Goal: Check status: Check status

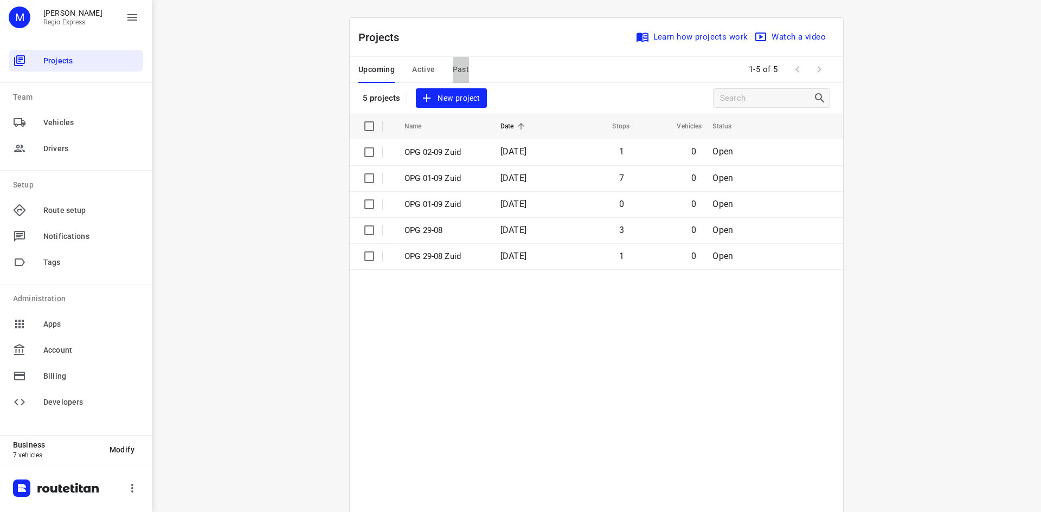
click at [453, 73] on span "Past" at bounding box center [461, 70] width 17 height 14
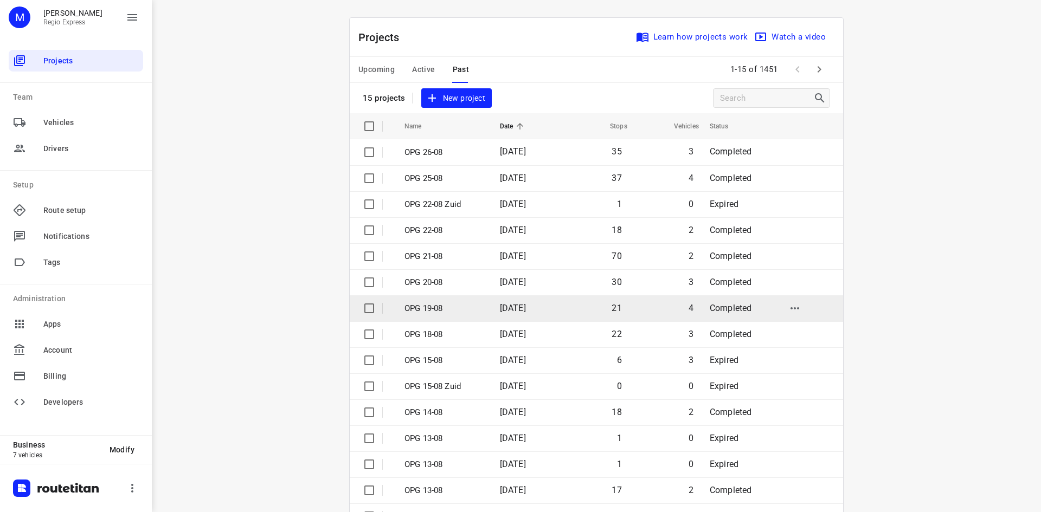
click at [492, 313] on td "[DATE]" at bounding box center [525, 308] width 69 height 26
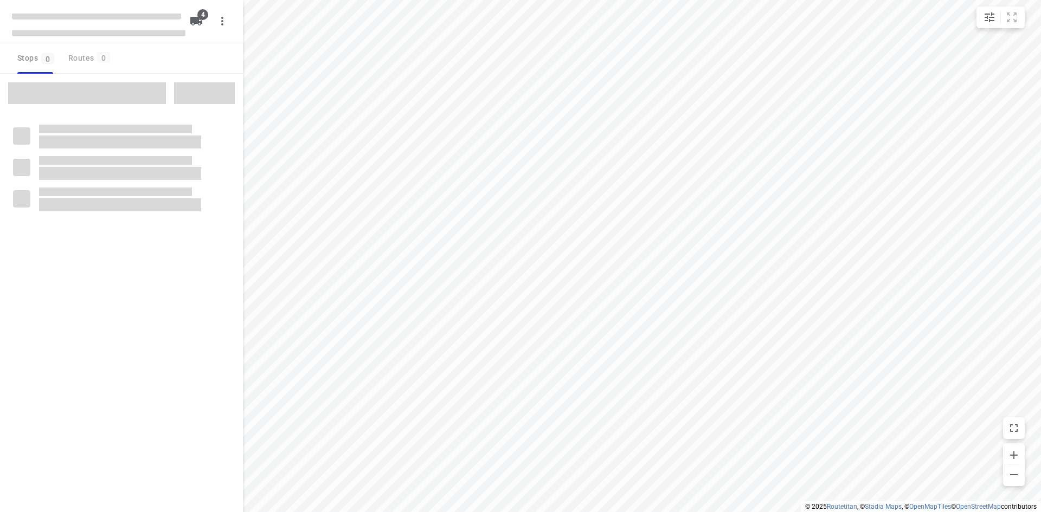
type input "distance"
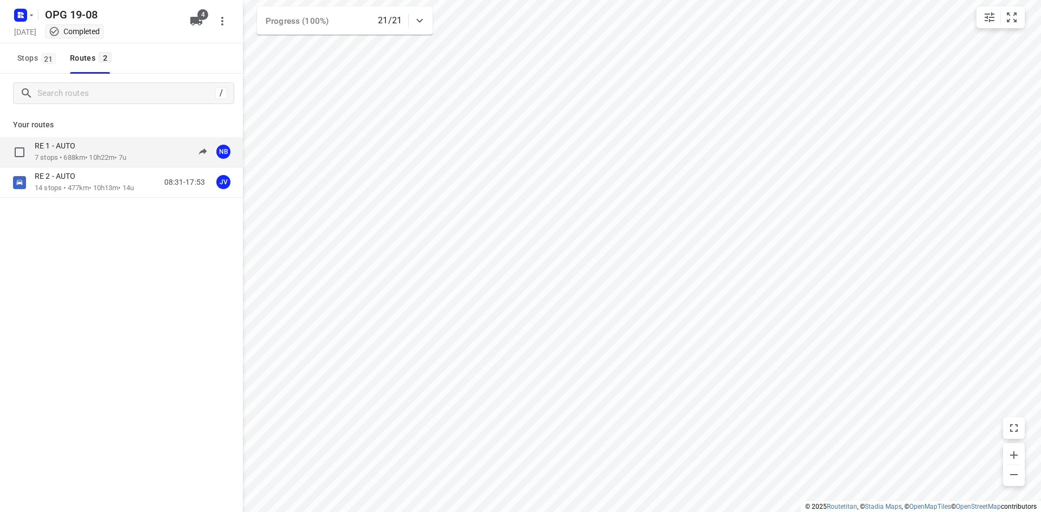
click at [115, 157] on p "7 stops • 688km • 10h22m • 7u" at bounding box center [81, 158] width 92 height 10
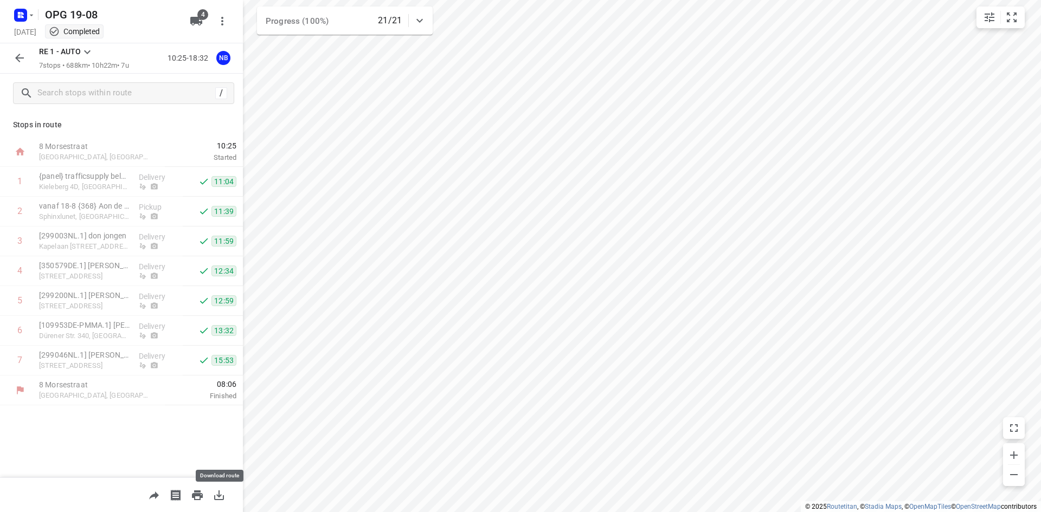
click at [211, 495] on button "button" at bounding box center [219, 496] width 22 height 22
click at [23, 18] on rect "button" at bounding box center [20, 15] width 13 height 13
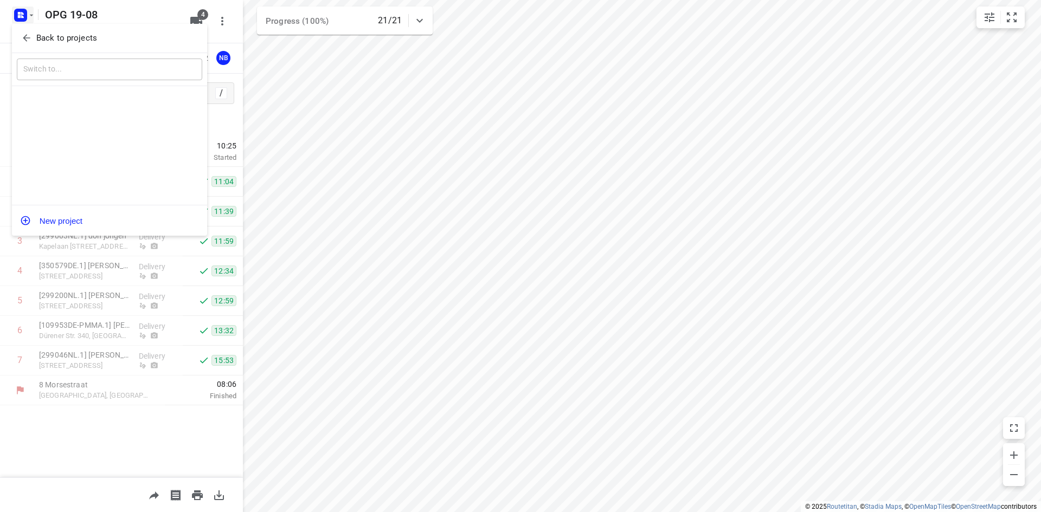
click at [23, 33] on icon "button" at bounding box center [26, 38] width 11 height 11
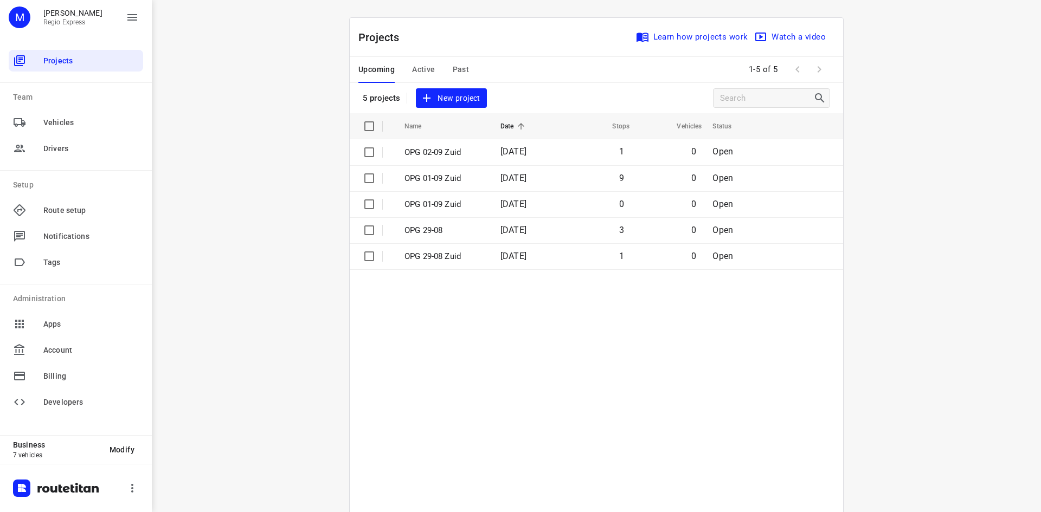
click at [455, 74] on span "Past" at bounding box center [461, 70] width 17 height 14
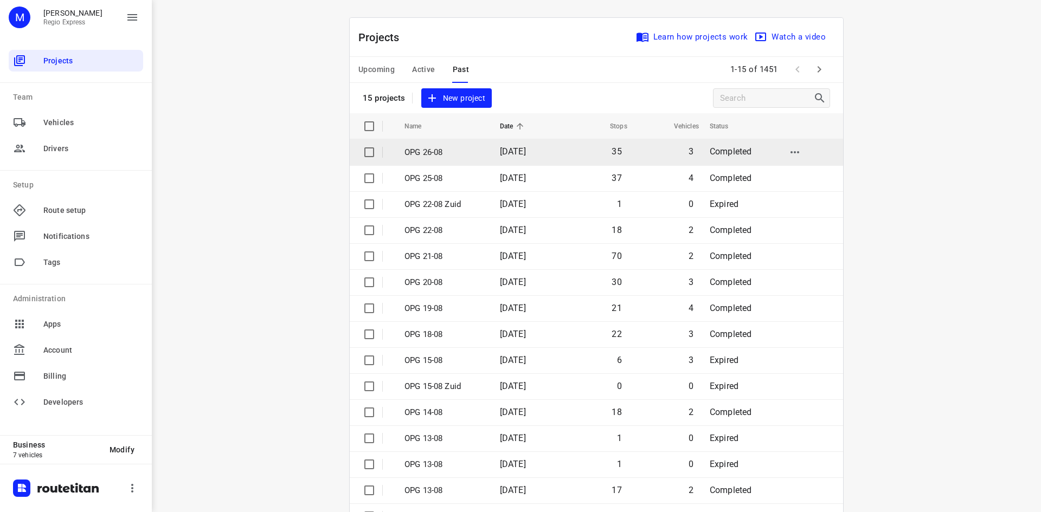
click at [453, 159] on td "OPG 26-08" at bounding box center [443, 152] width 98 height 26
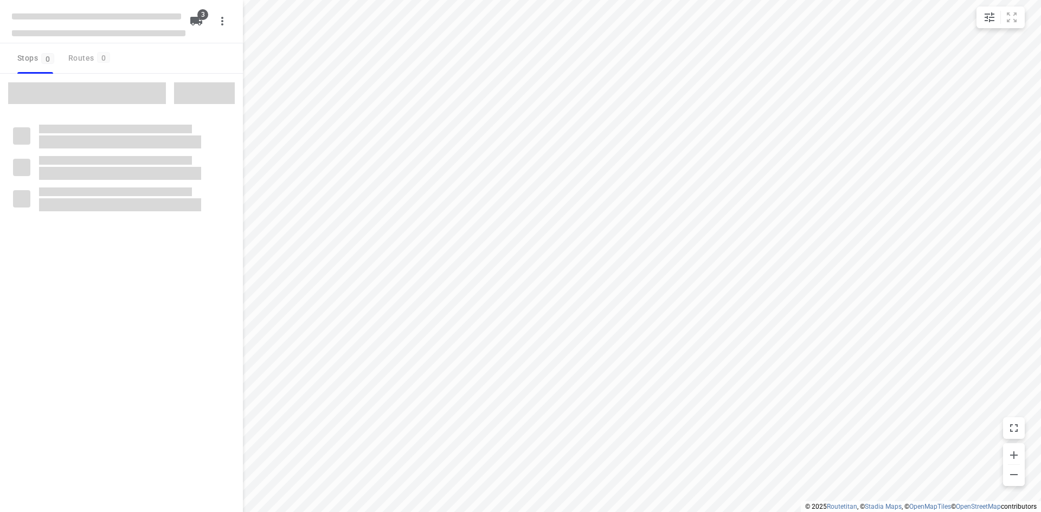
type input "distance"
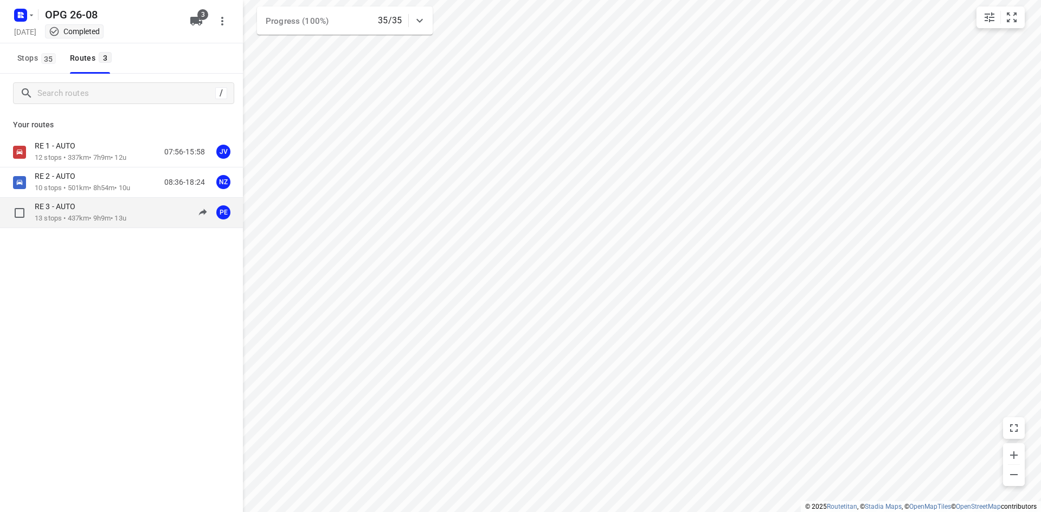
click at [93, 214] on p "13 stops • 437km • 9h9m • 13u" at bounding box center [81, 219] width 92 height 10
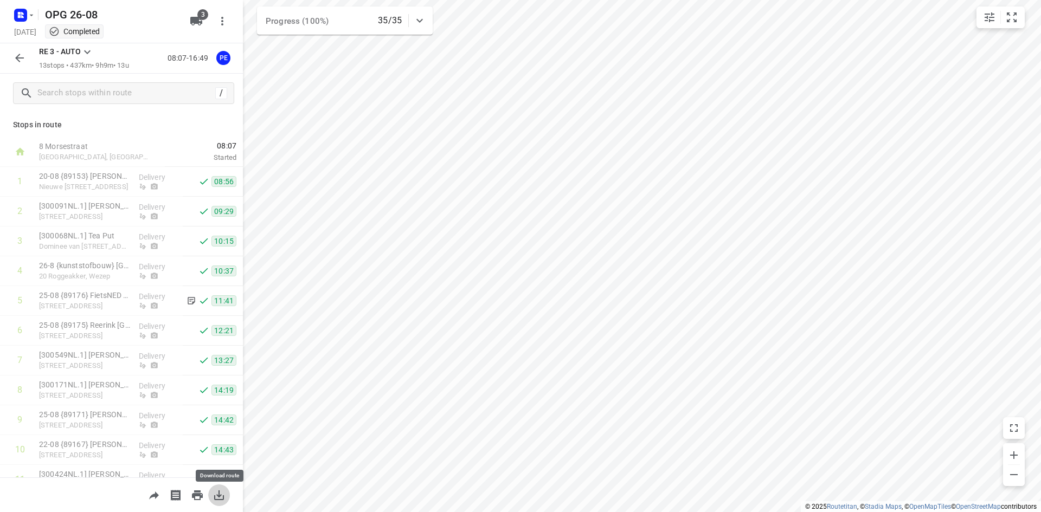
click at [221, 491] on icon "button" at bounding box center [219, 495] width 13 height 13
click at [24, 62] on icon "button" at bounding box center [19, 58] width 13 height 13
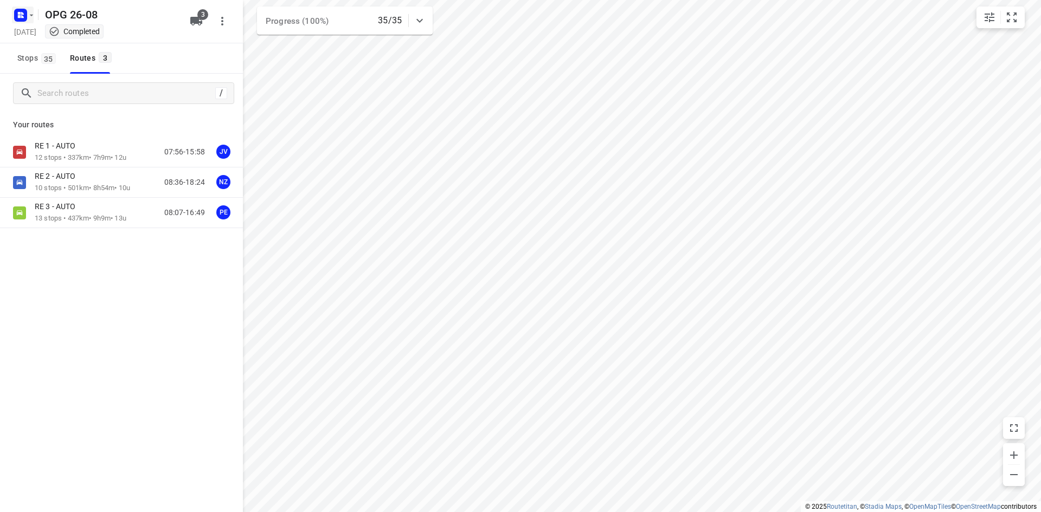
click at [18, 16] on icon "button" at bounding box center [19, 16] width 3 height 3
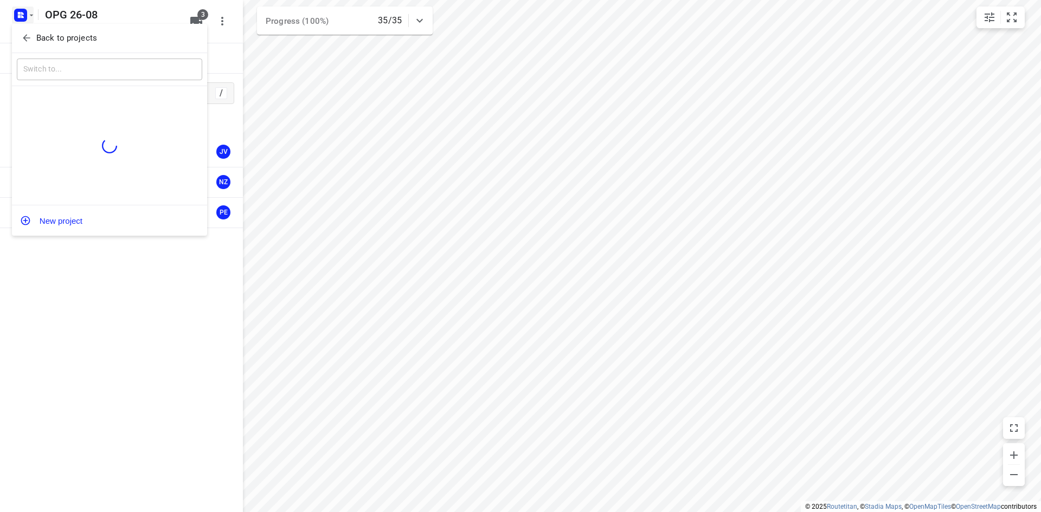
click at [18, 16] on div at bounding box center [520, 256] width 1041 height 512
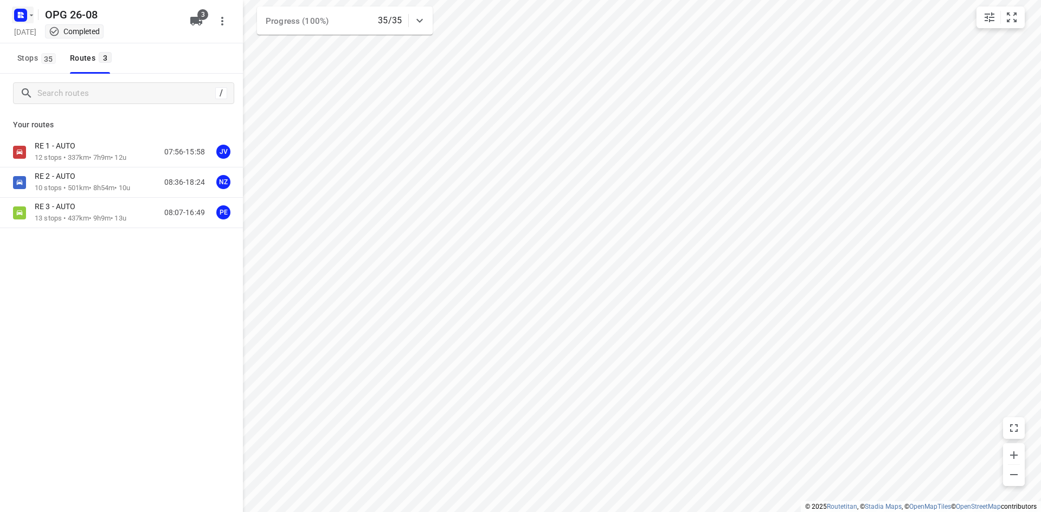
click at [30, 17] on icon "button" at bounding box center [31, 15] width 9 height 9
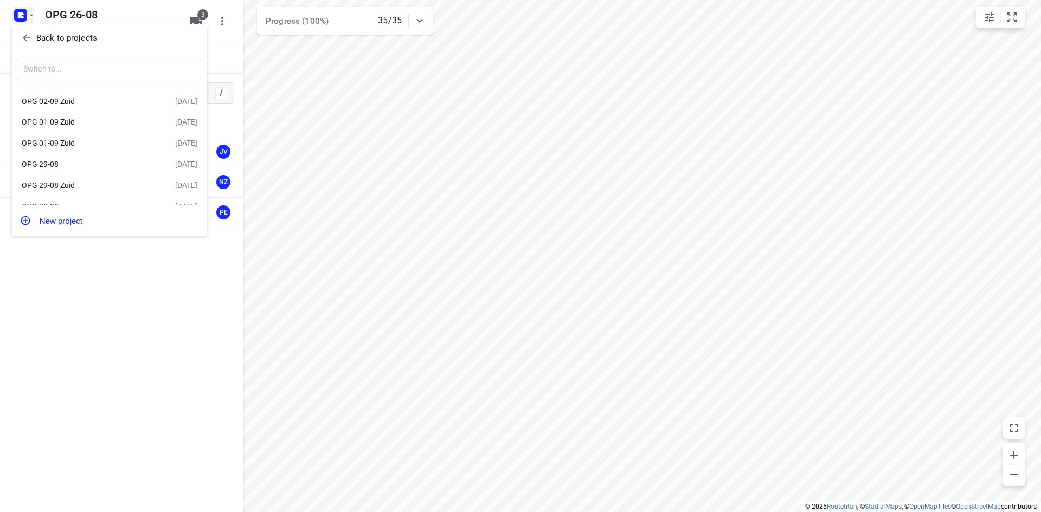
click at [32, 38] on span "Back to projects" at bounding box center [109, 38] width 177 height 12
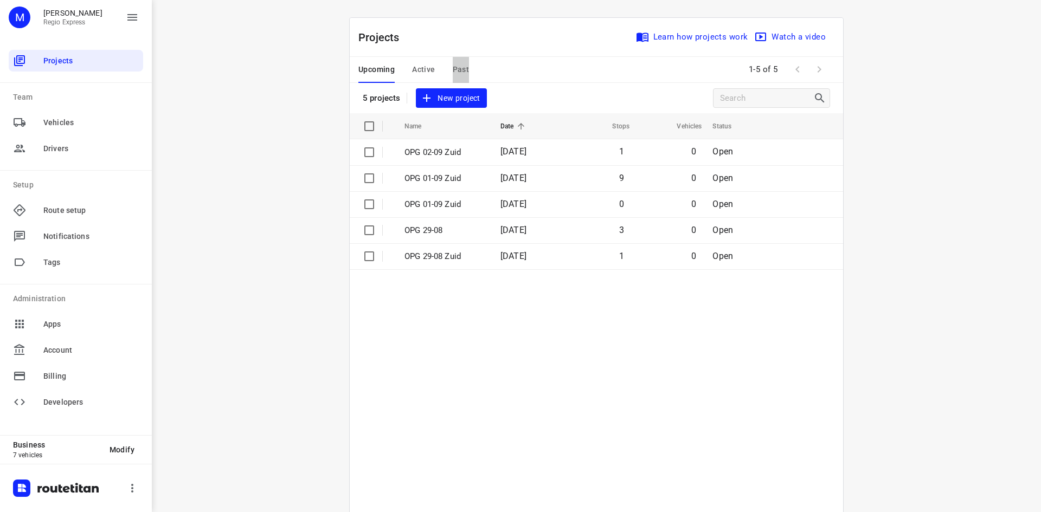
click at [457, 63] on span "Past" at bounding box center [461, 70] width 17 height 14
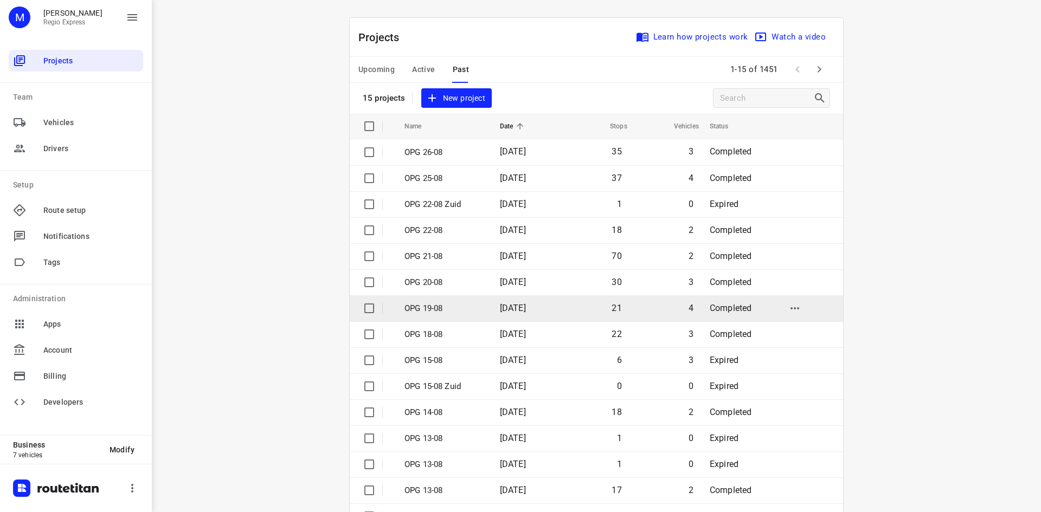
click at [467, 310] on p "OPG 19-08" at bounding box center [443, 308] width 79 height 12
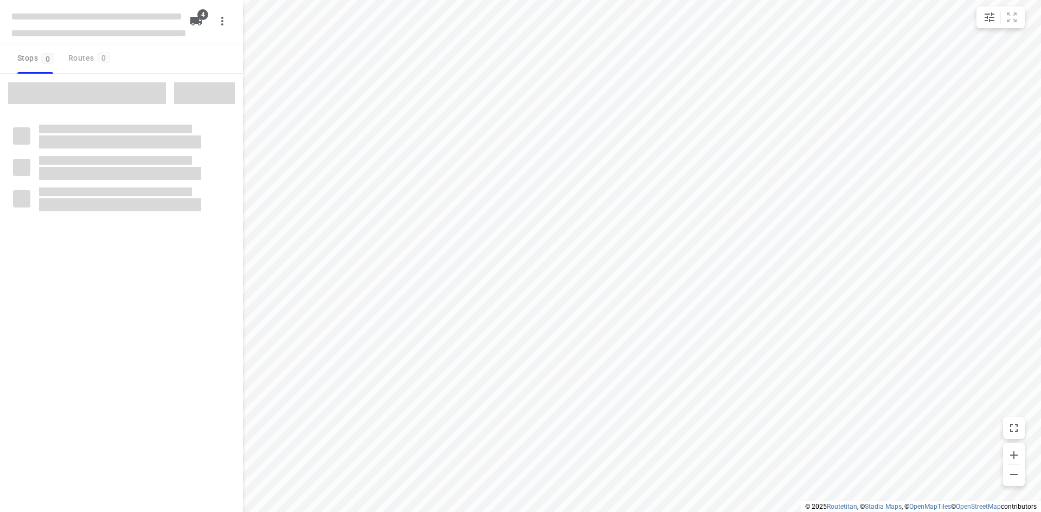
type input "distance"
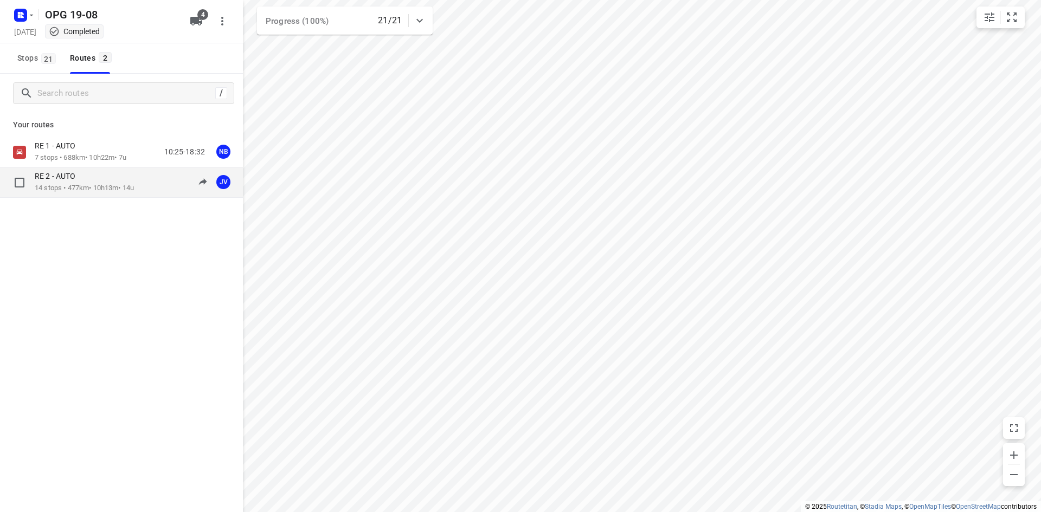
click at [118, 185] on p "14 stops • 477km • 10h13m • 14u" at bounding box center [84, 188] width 99 height 10
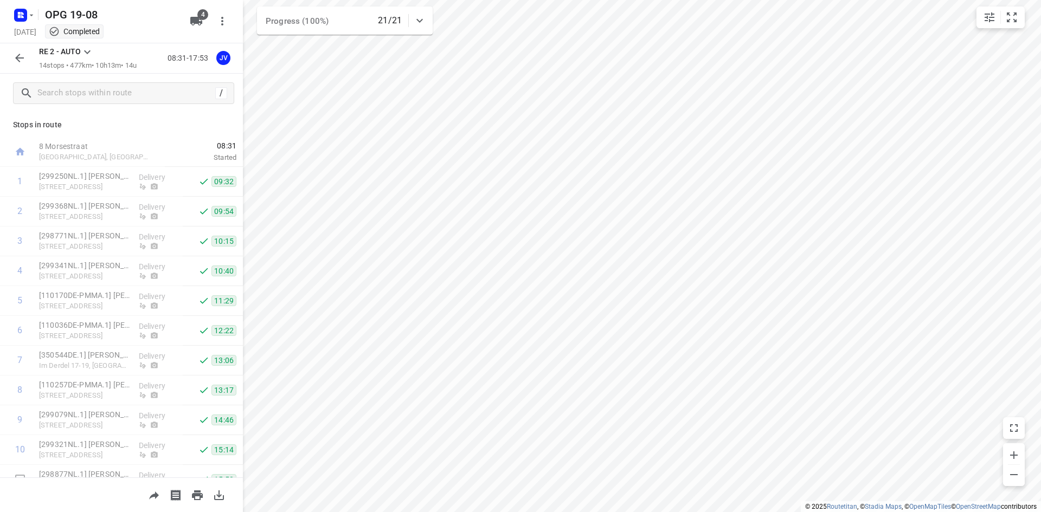
scroll to position [137, 0]
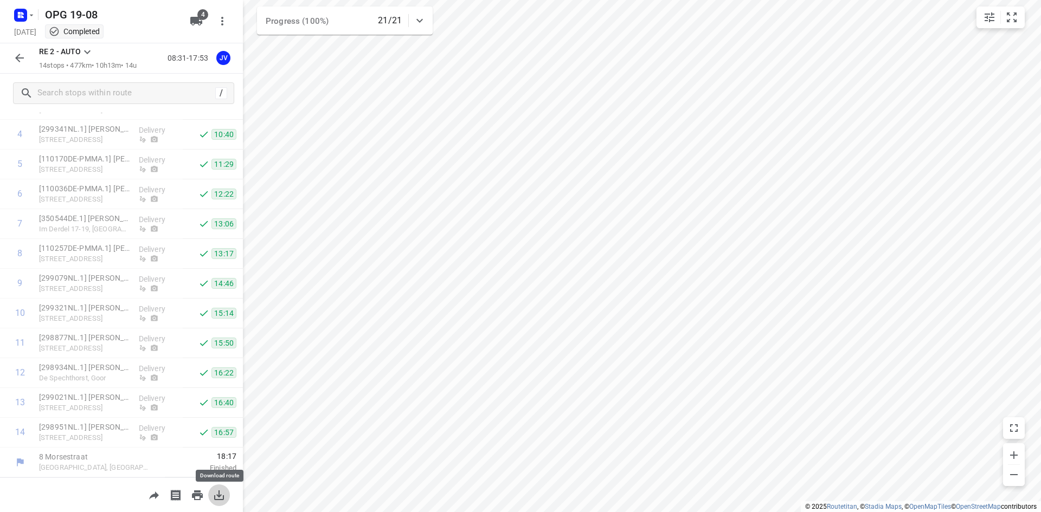
click at [229, 498] on button "button" at bounding box center [219, 496] width 22 height 22
click at [20, 9] on rect "button" at bounding box center [20, 15] width 13 height 13
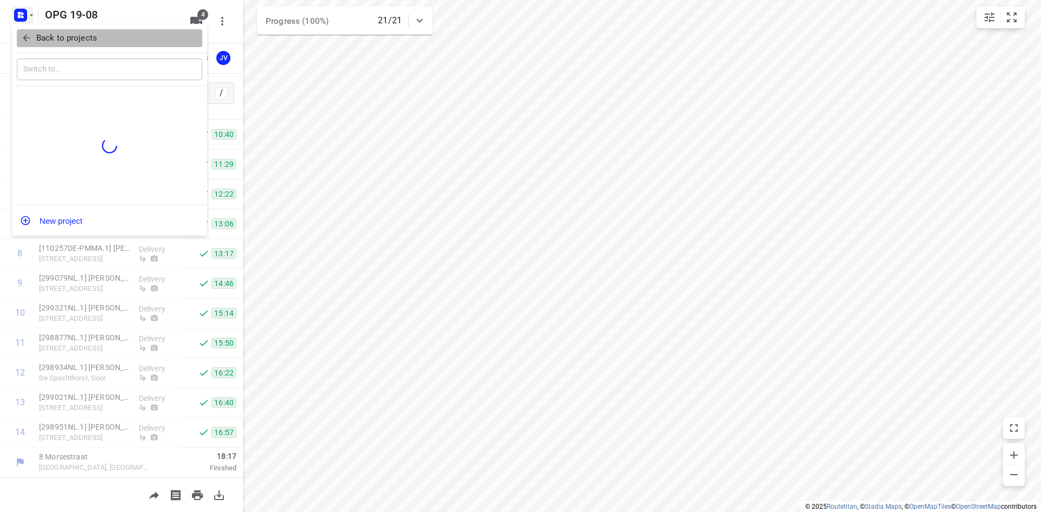
click at [27, 29] on button "Back to projects" at bounding box center [109, 38] width 185 height 18
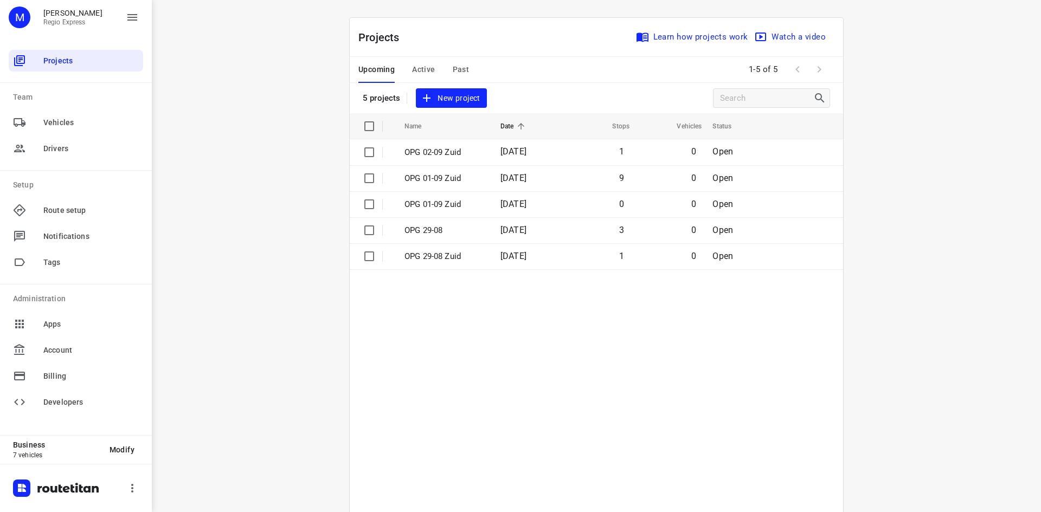
click at [460, 74] on span "Past" at bounding box center [461, 70] width 17 height 14
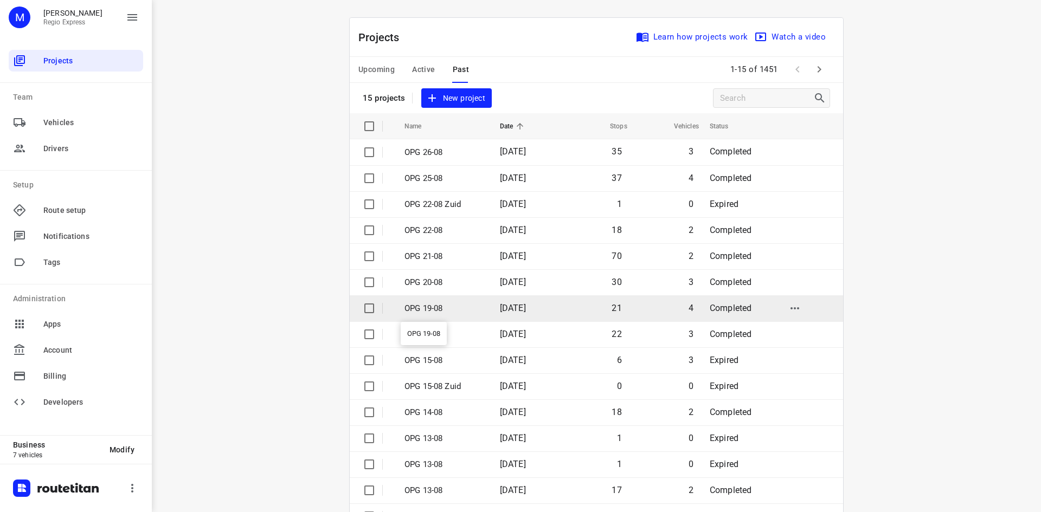
click at [453, 312] on p "OPG 19-08" at bounding box center [443, 308] width 79 height 12
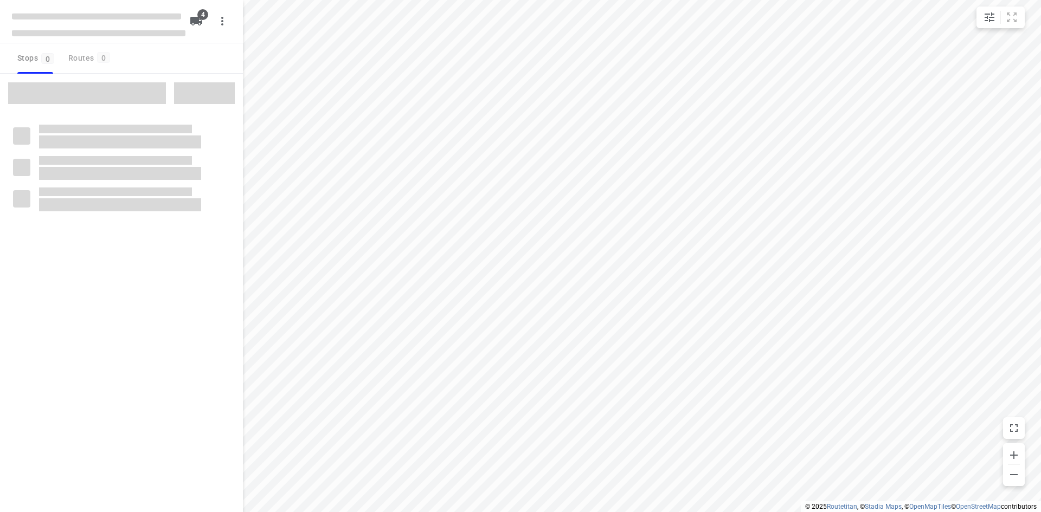
type input "distance"
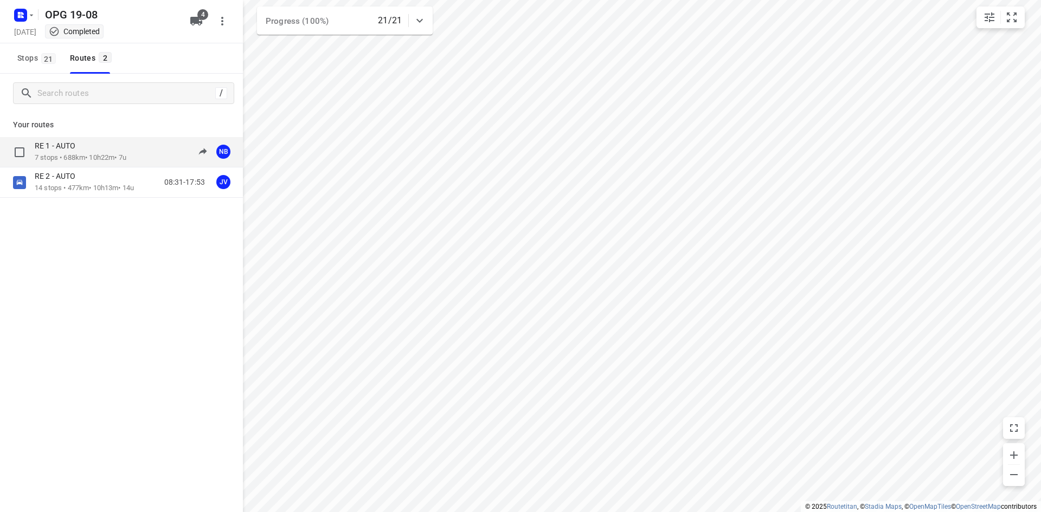
click at [98, 157] on p "7 stops • 688km • 10h22m • 7u" at bounding box center [81, 158] width 92 height 10
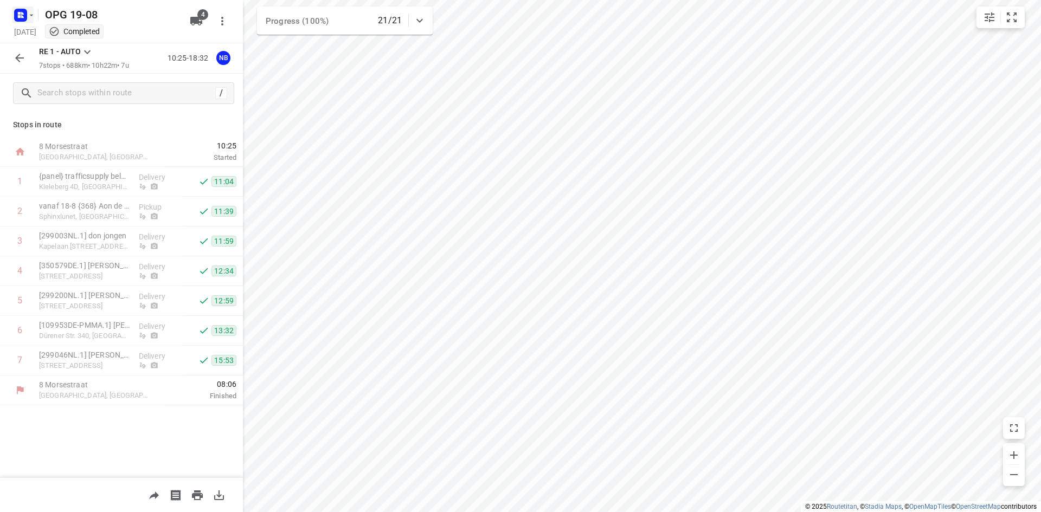
click at [12, 20] on icon "button" at bounding box center [20, 15] width 17 height 17
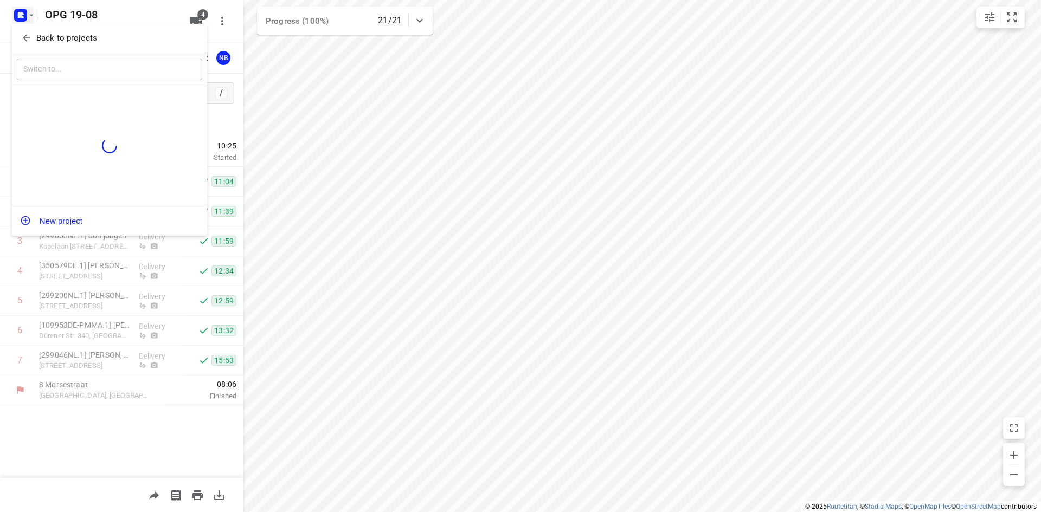
click at [34, 36] on span "Back to projects" at bounding box center [109, 38] width 177 height 12
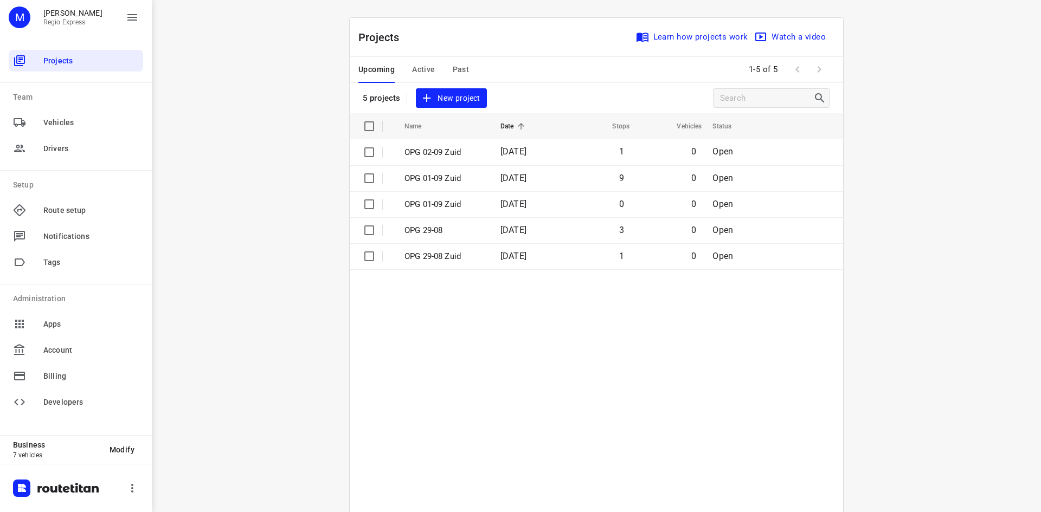
click at [453, 66] on span "Past" at bounding box center [461, 70] width 17 height 14
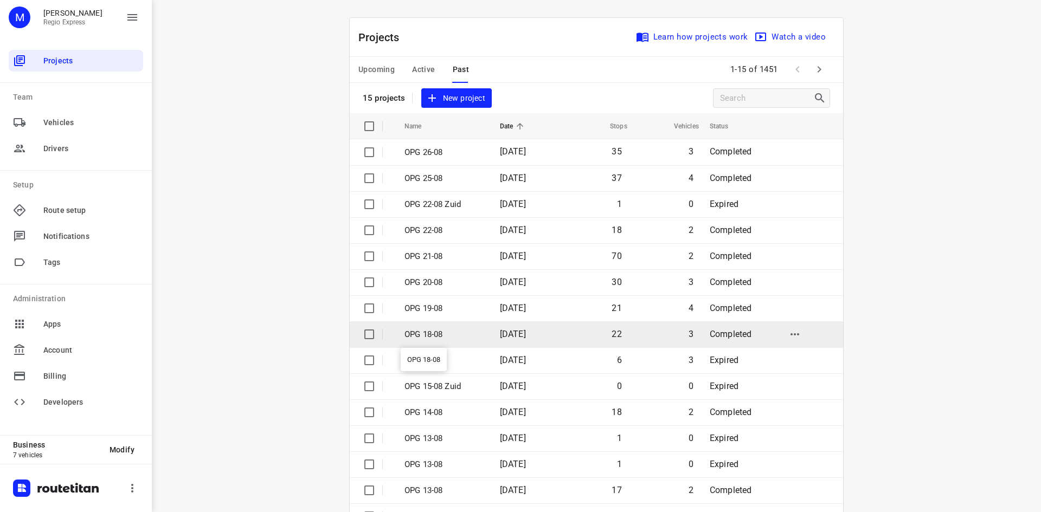
click at [447, 336] on p "OPG 18-08" at bounding box center [443, 335] width 79 height 12
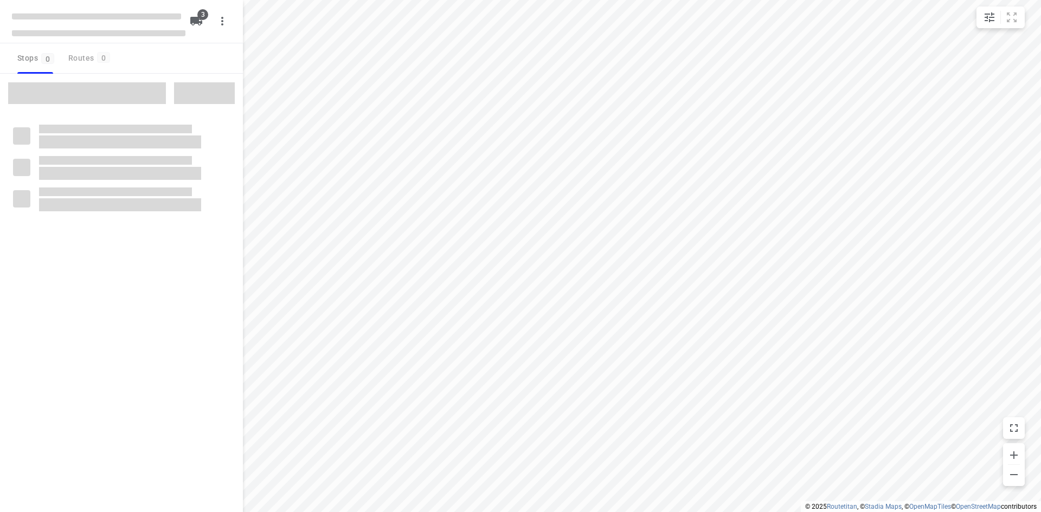
type input "distance"
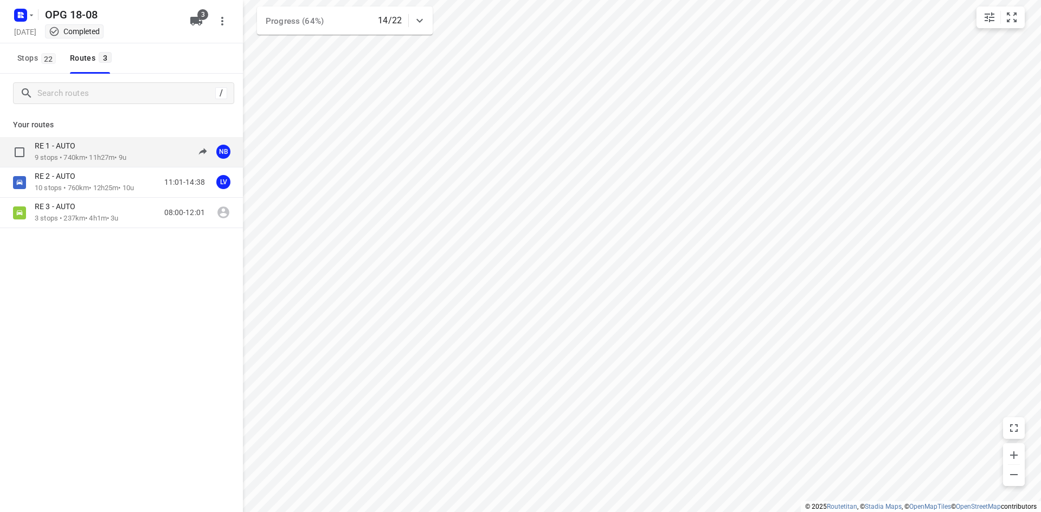
click at [119, 155] on p "9 stops • 740km • 11h27m • 9u" at bounding box center [81, 158] width 92 height 10
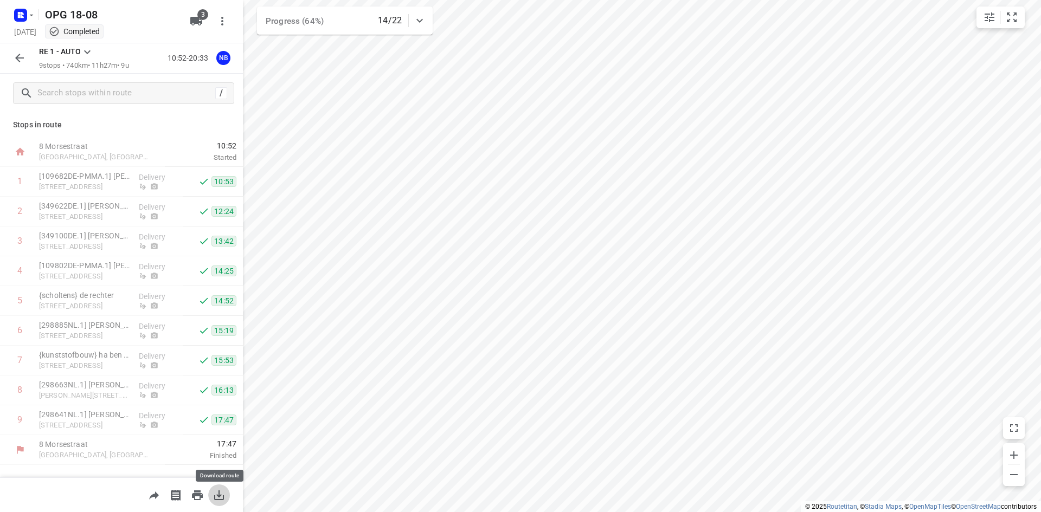
click at [226, 490] on button "button" at bounding box center [219, 496] width 22 height 22
click at [25, 63] on icon "button" at bounding box center [19, 58] width 13 height 13
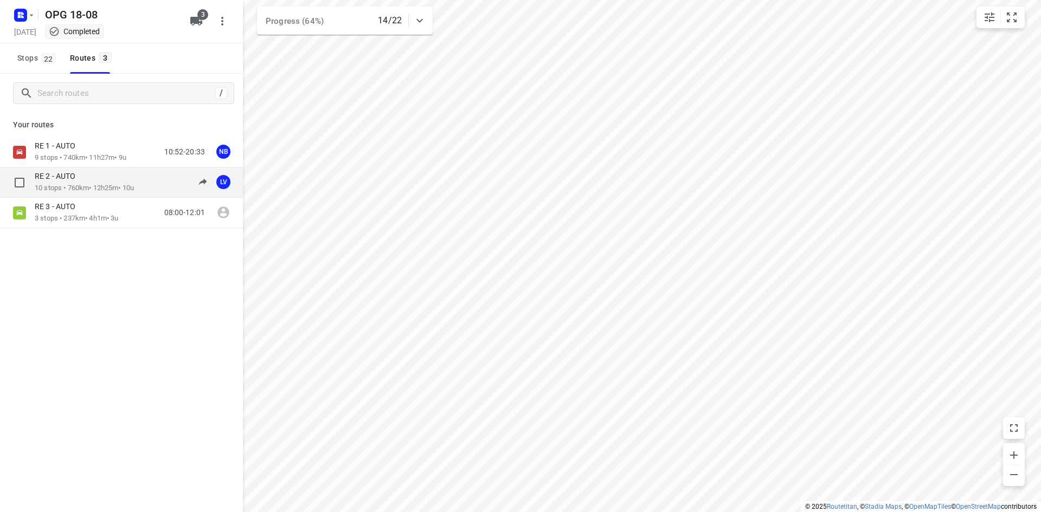
click at [82, 188] on p "10 stops • 760km • 12h25m • 10u" at bounding box center [84, 188] width 99 height 10
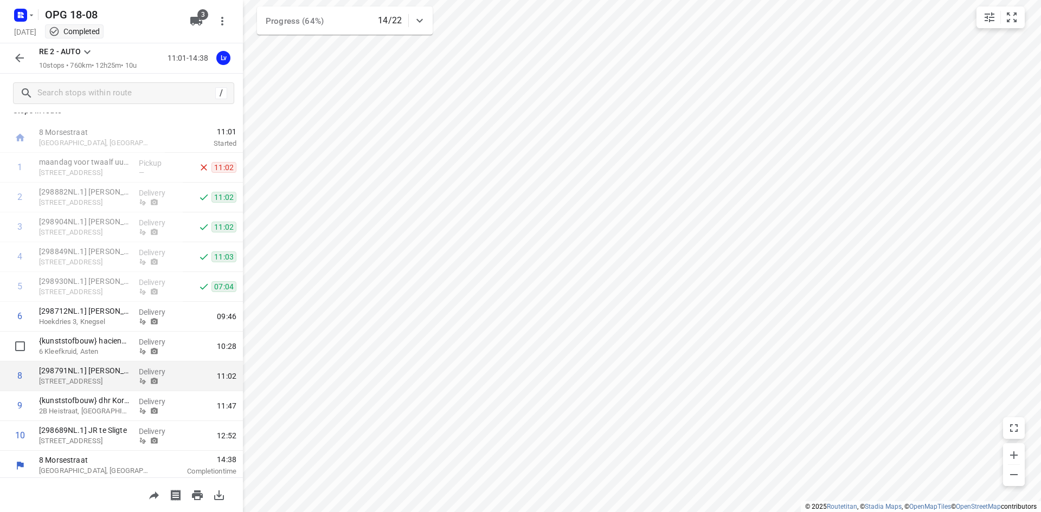
scroll to position [17, 0]
click at [214, 484] on div at bounding box center [121, 495] width 243 height 35
click at [215, 495] on icon "button" at bounding box center [219, 495] width 13 height 13
click at [20, 14] on icon "button" at bounding box center [19, 13] width 3 height 3
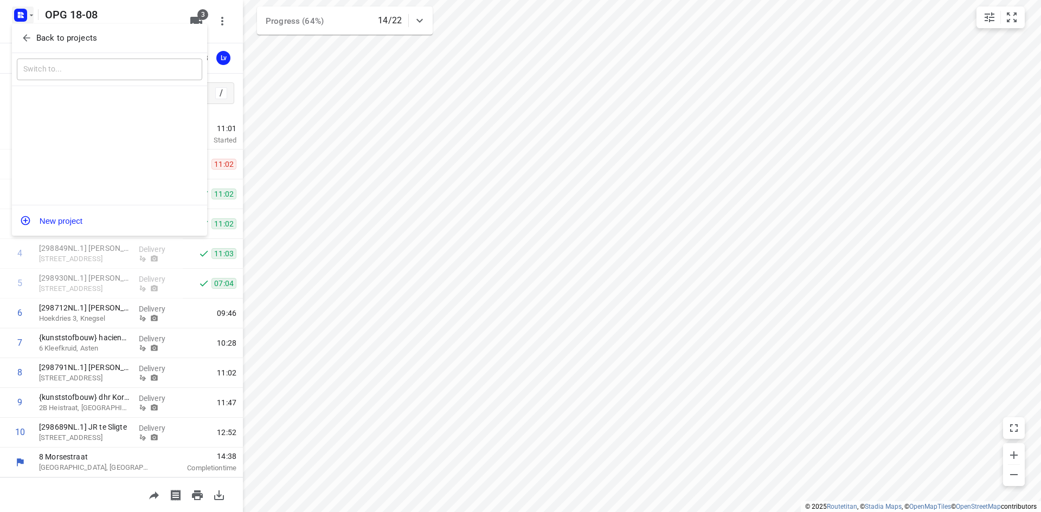
click at [29, 34] on icon "button" at bounding box center [26, 38] width 11 height 11
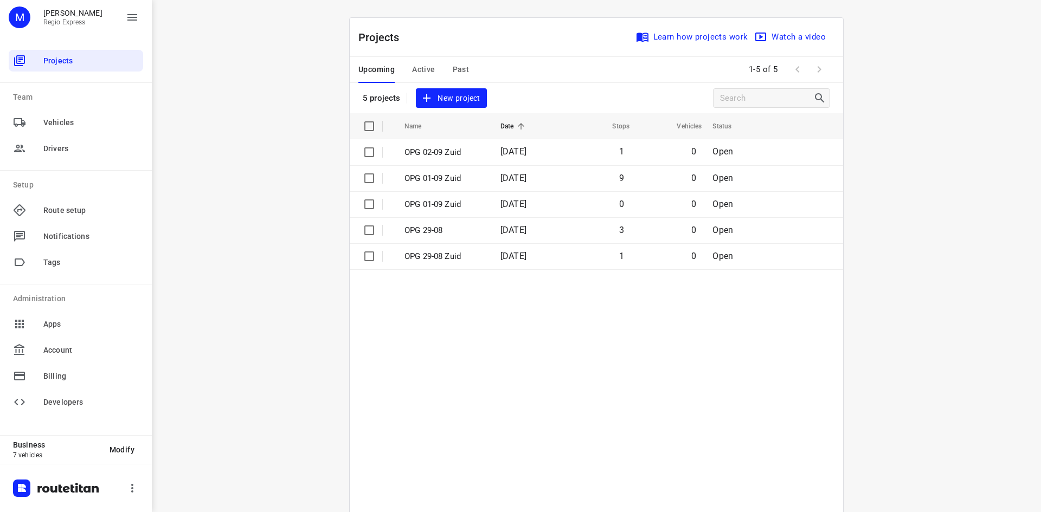
click at [467, 65] on div "Upcoming Active Past" at bounding box center [422, 70] width 128 height 26
click at [456, 70] on span "Past" at bounding box center [461, 70] width 17 height 14
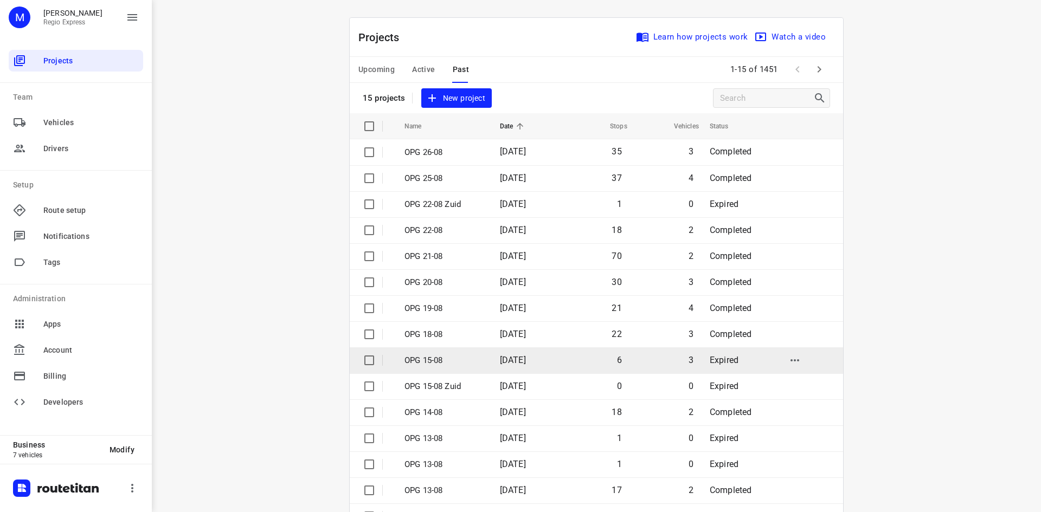
click at [436, 371] on td "OPG 15-08" at bounding box center [443, 360] width 98 height 26
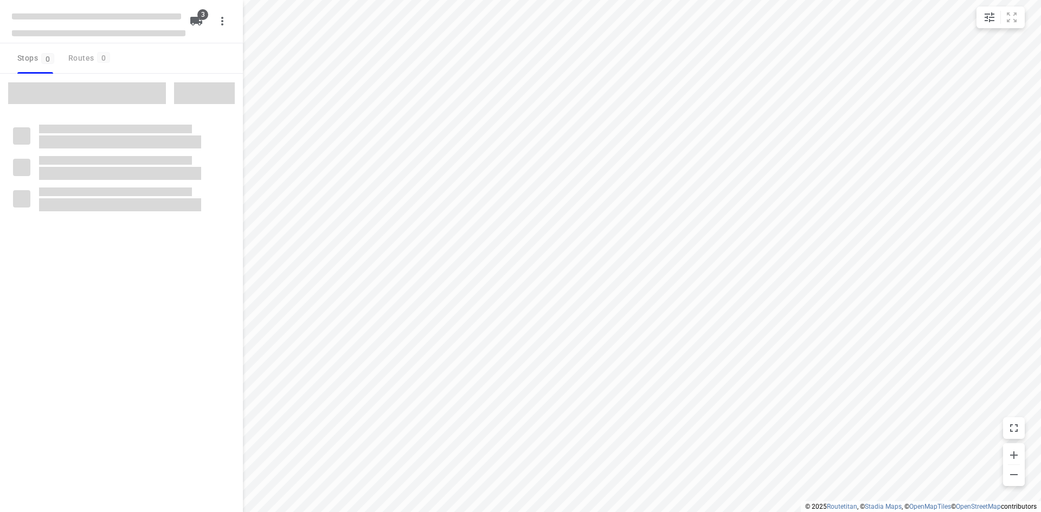
type input "distance"
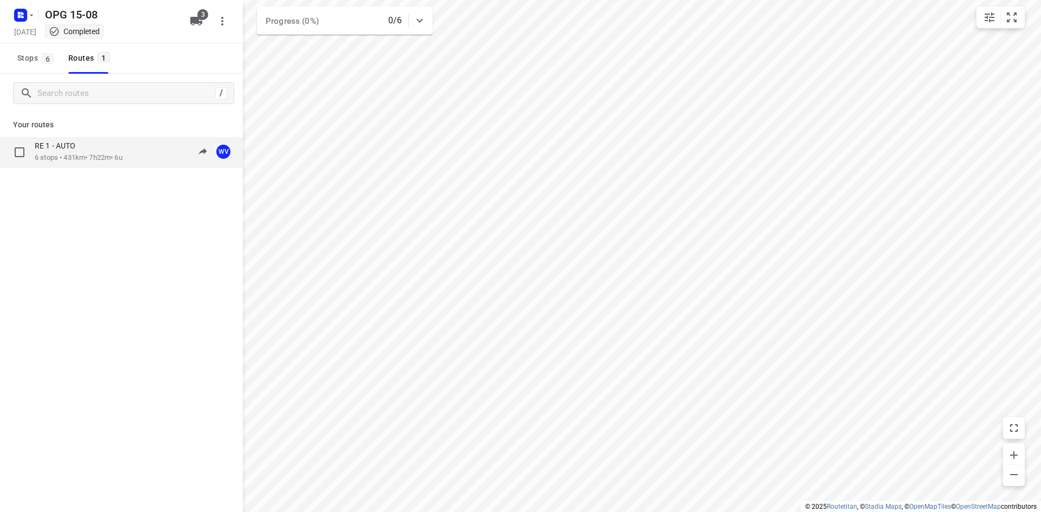
click at [72, 148] on p "RE 1 - AUTO" at bounding box center [58, 146] width 47 height 10
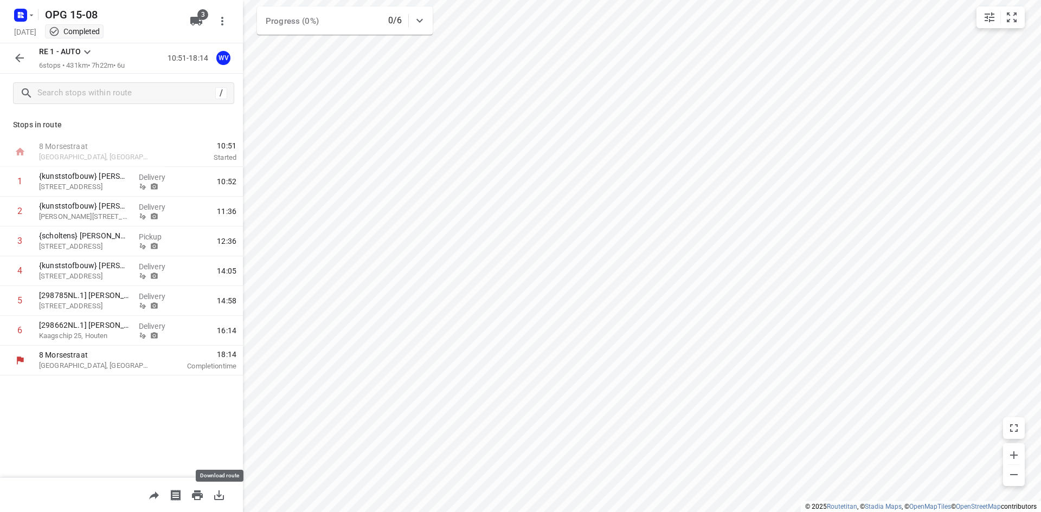
click at [217, 503] on button "button" at bounding box center [219, 496] width 22 height 22
click at [27, 18] on rect "button" at bounding box center [20, 15] width 13 height 13
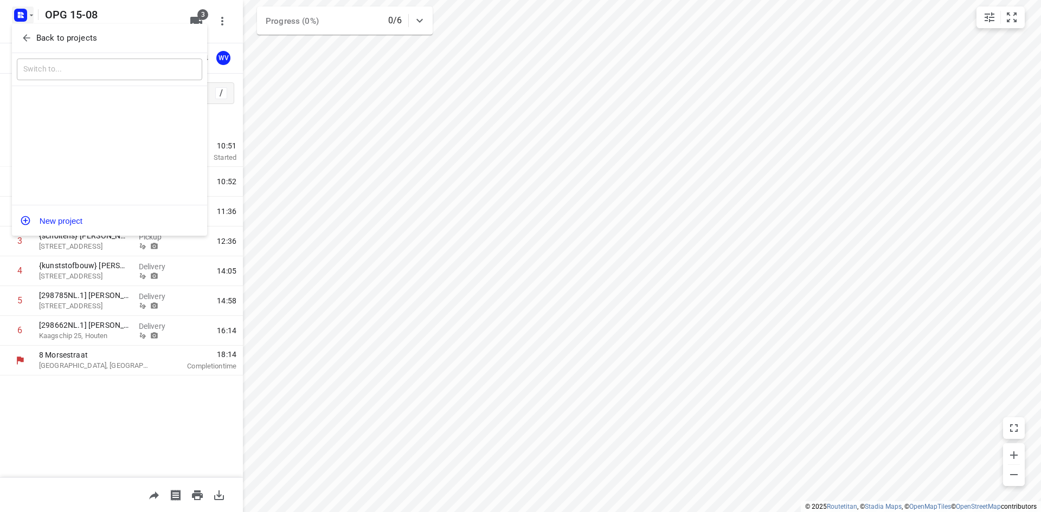
click at [24, 40] on icon "button" at bounding box center [26, 38] width 11 height 11
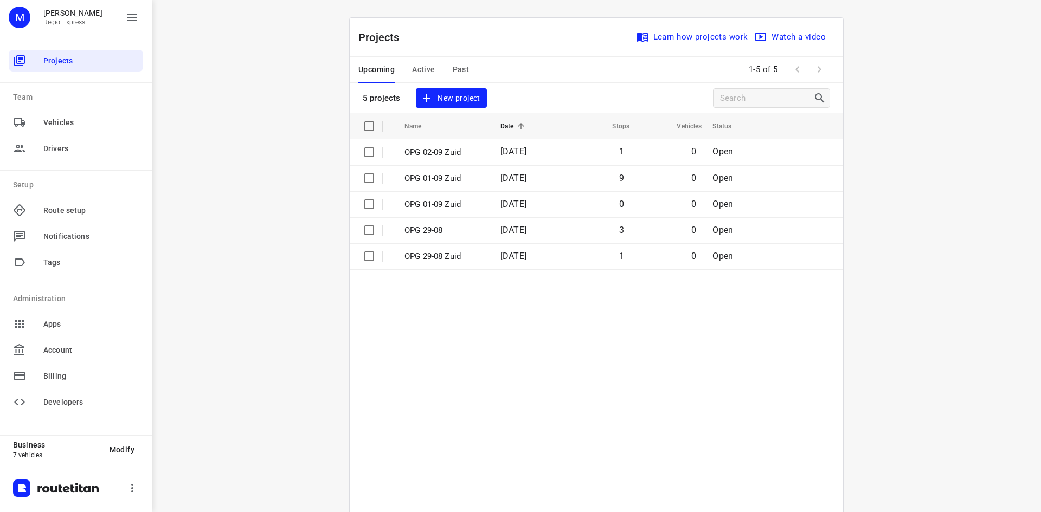
click at [467, 65] on div "Upcoming Active Past" at bounding box center [422, 70] width 128 height 26
click at [462, 68] on span "Past" at bounding box center [461, 70] width 17 height 14
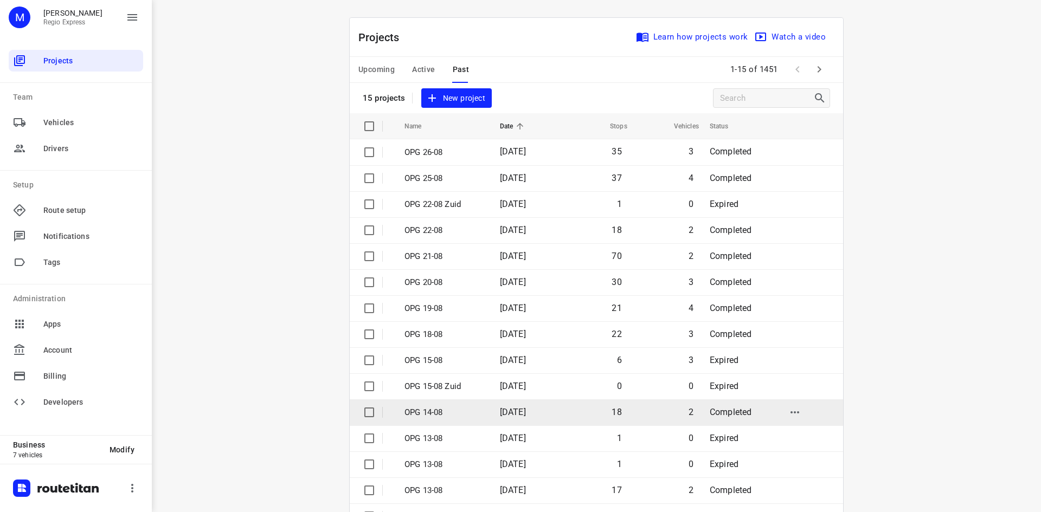
click at [473, 416] on p "OPG 14-08" at bounding box center [443, 413] width 79 height 12
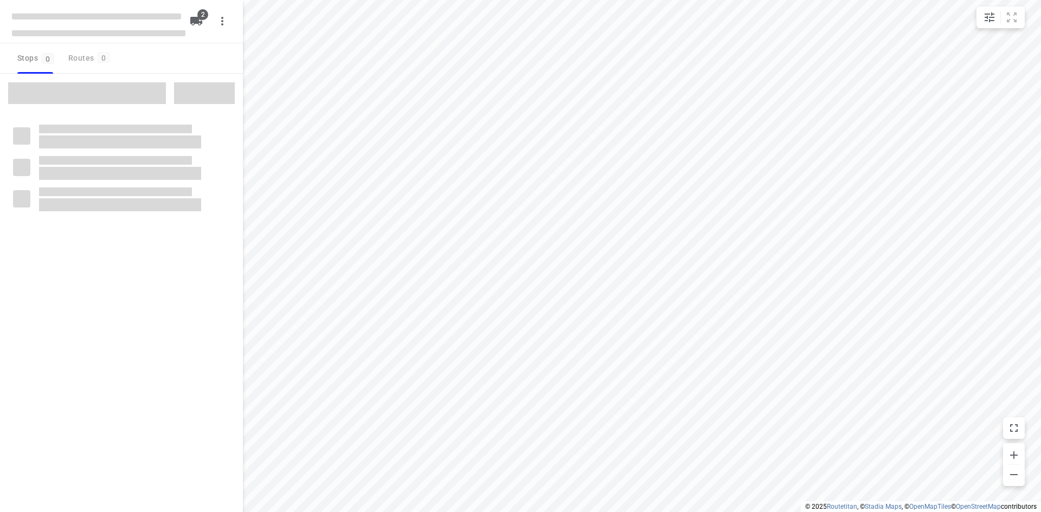
type input "distance"
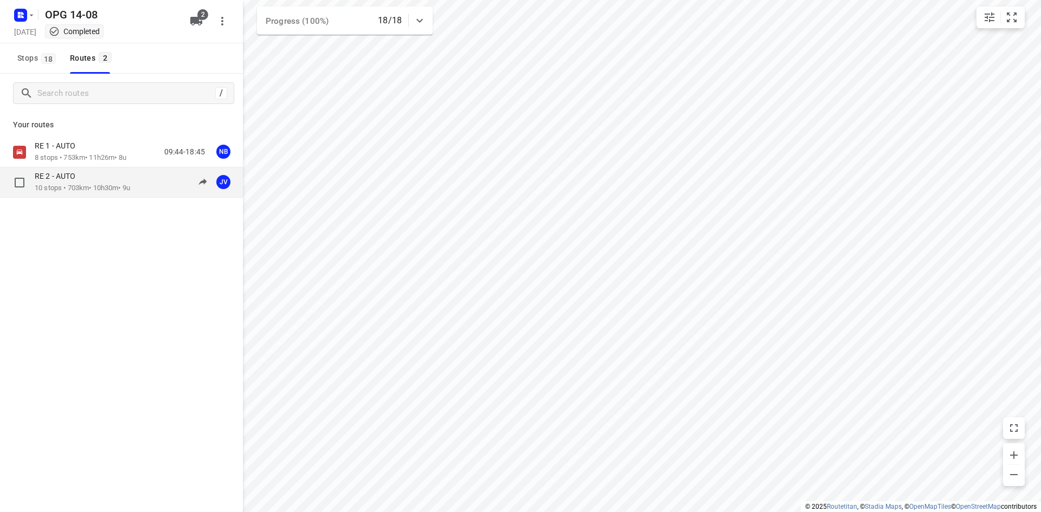
click at [86, 186] on p "10 stops • 703km • 10h30m • 9u" at bounding box center [82, 188] width 95 height 10
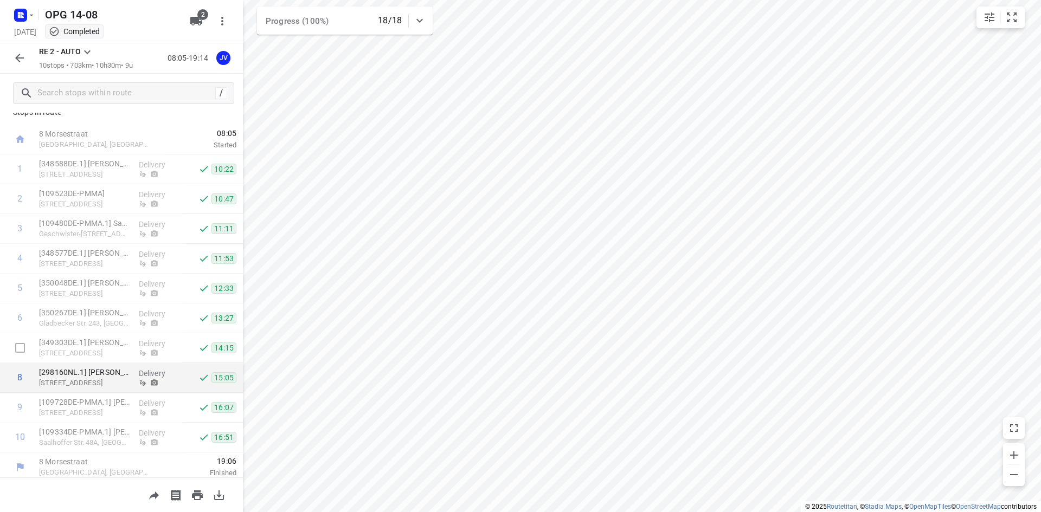
scroll to position [17, 0]
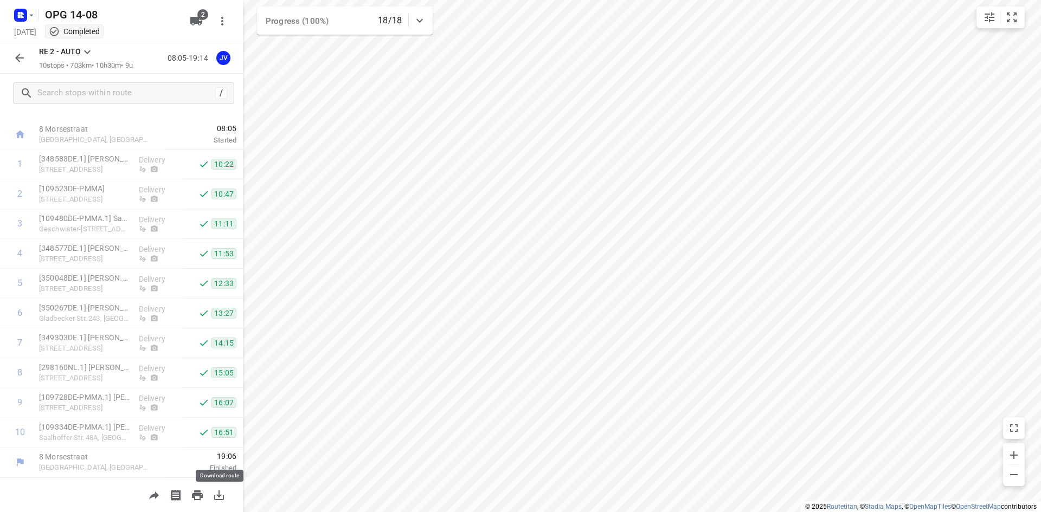
click at [221, 497] on icon "button" at bounding box center [219, 495] width 13 height 13
click at [21, 64] on icon "button" at bounding box center [19, 58] width 13 height 13
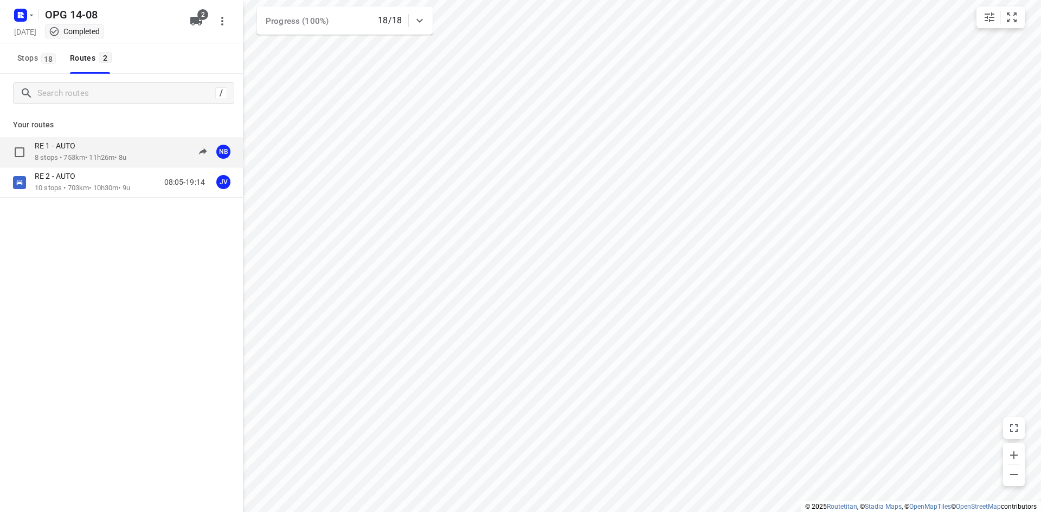
click at [57, 144] on p "RE 1 - AUTO" at bounding box center [58, 146] width 47 height 10
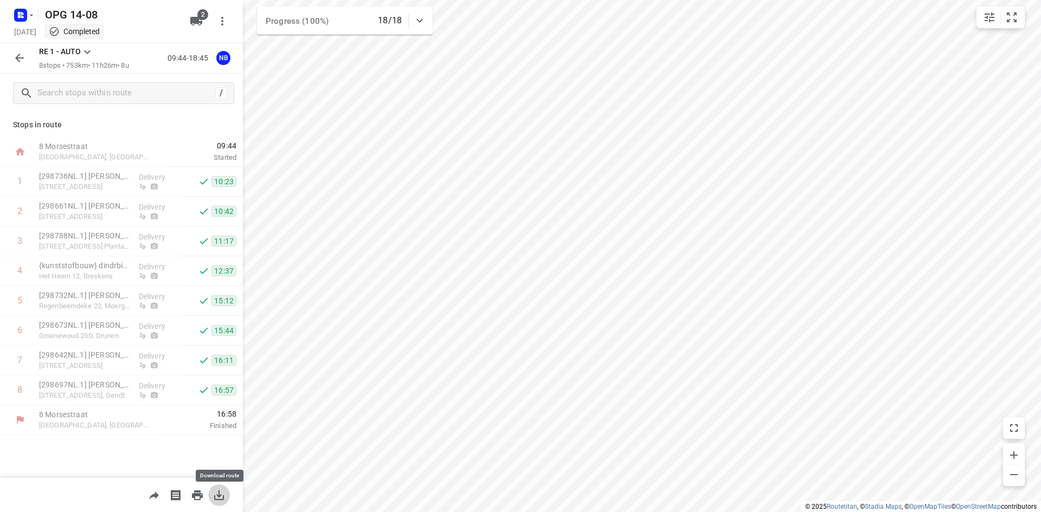
click at [218, 497] on icon "button" at bounding box center [219, 495] width 13 height 13
click at [31, 22] on button "button" at bounding box center [23, 15] width 22 height 17
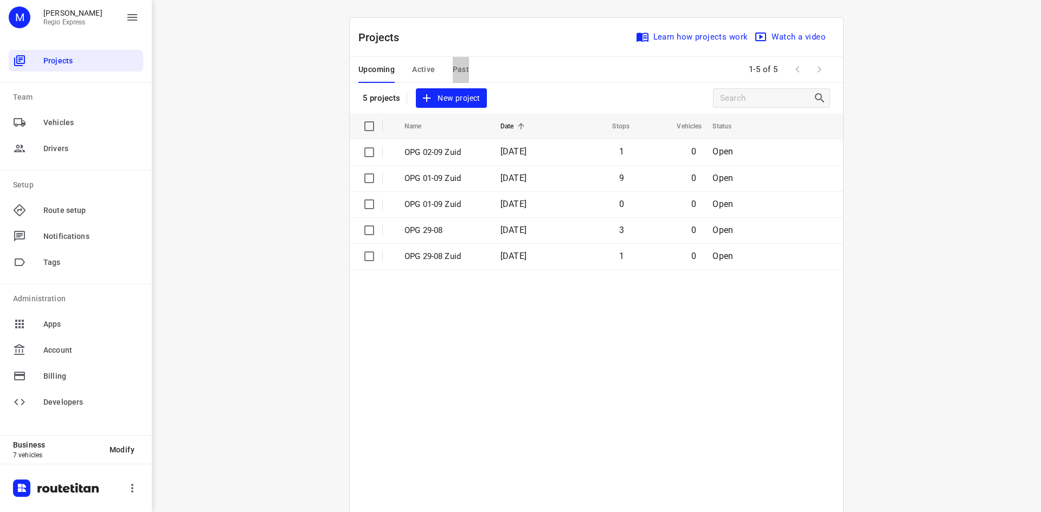
click at [460, 74] on span "Past" at bounding box center [461, 70] width 17 height 14
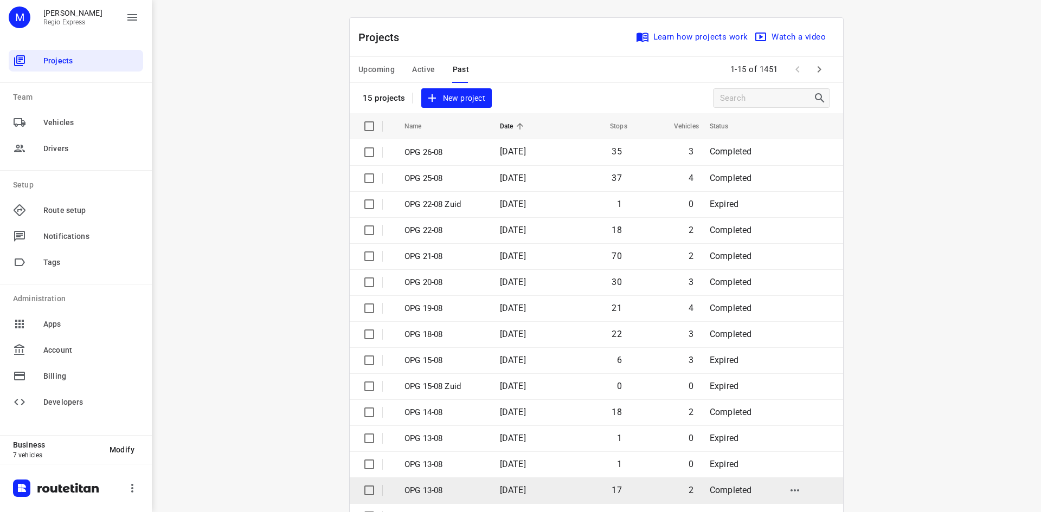
click at [485, 493] on td "OPG 13-08" at bounding box center [443, 491] width 98 height 26
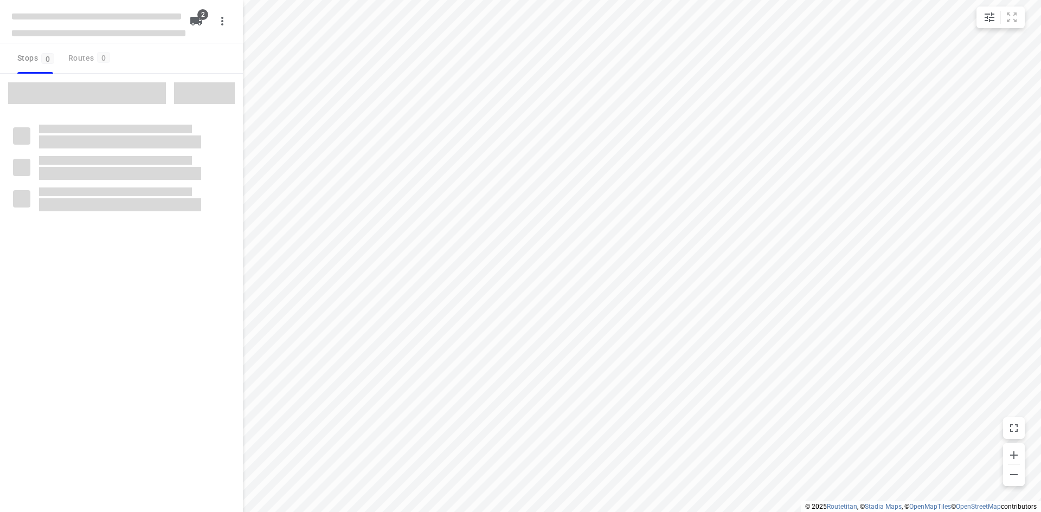
type input "distance"
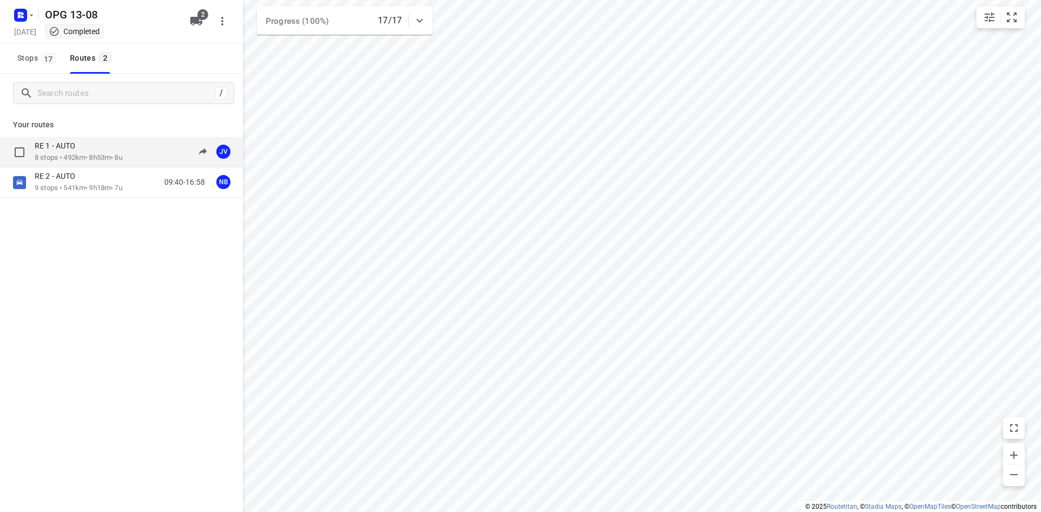
click at [77, 152] on div "RE 1 - AUTO" at bounding box center [79, 147] width 88 height 12
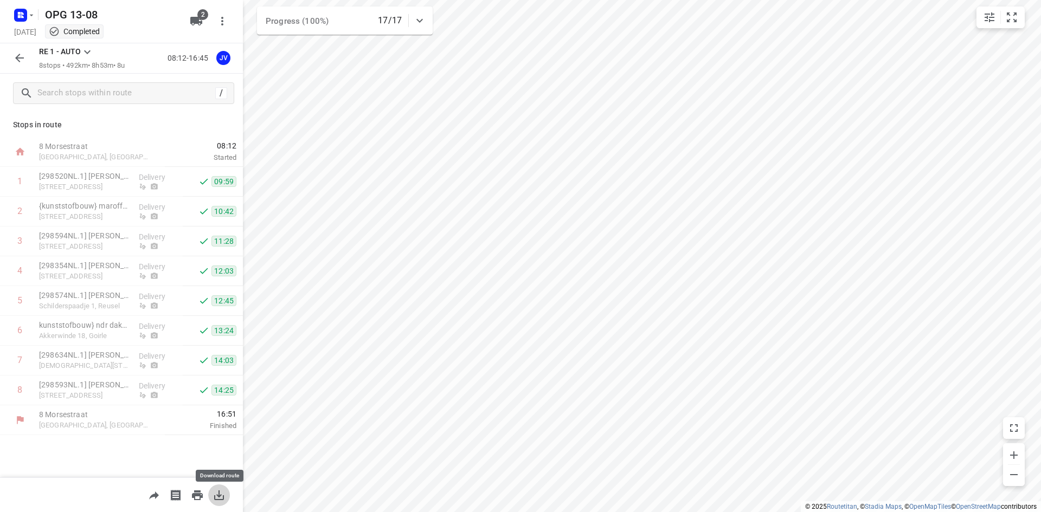
click at [213, 491] on icon "button" at bounding box center [219, 495] width 13 height 13
drag, startPoint x: 215, startPoint y: 497, endPoint x: 242, endPoint y: 477, distance: 33.7
click at [215, 497] on icon "button" at bounding box center [219, 496] width 10 height 10
click at [13, 50] on button "button" at bounding box center [20, 58] width 22 height 22
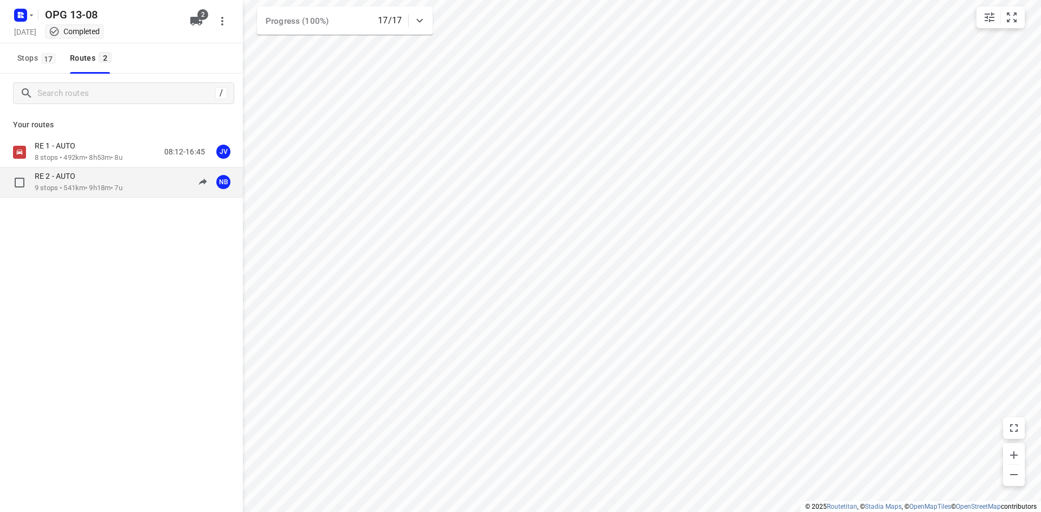
click at [85, 184] on p "9 stops • 541km • 9h18m • 7u" at bounding box center [79, 188] width 88 height 10
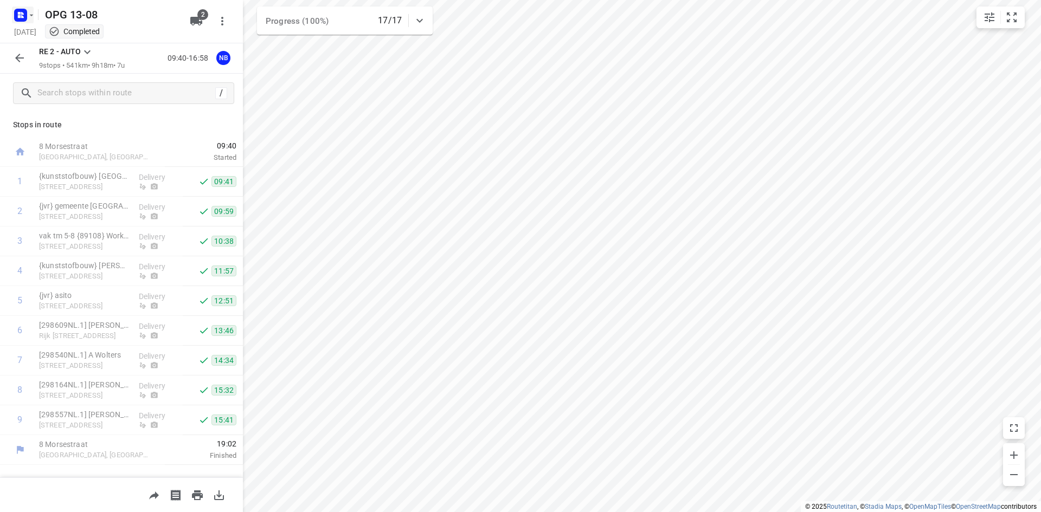
click at [22, 7] on icon "button" at bounding box center [20, 15] width 17 height 17
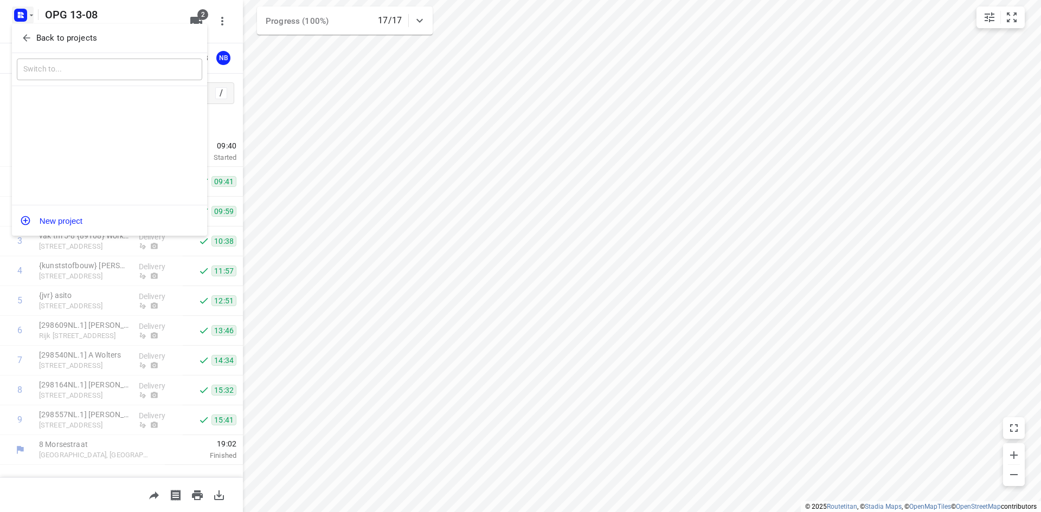
click at [27, 43] on icon "button" at bounding box center [26, 38] width 11 height 11
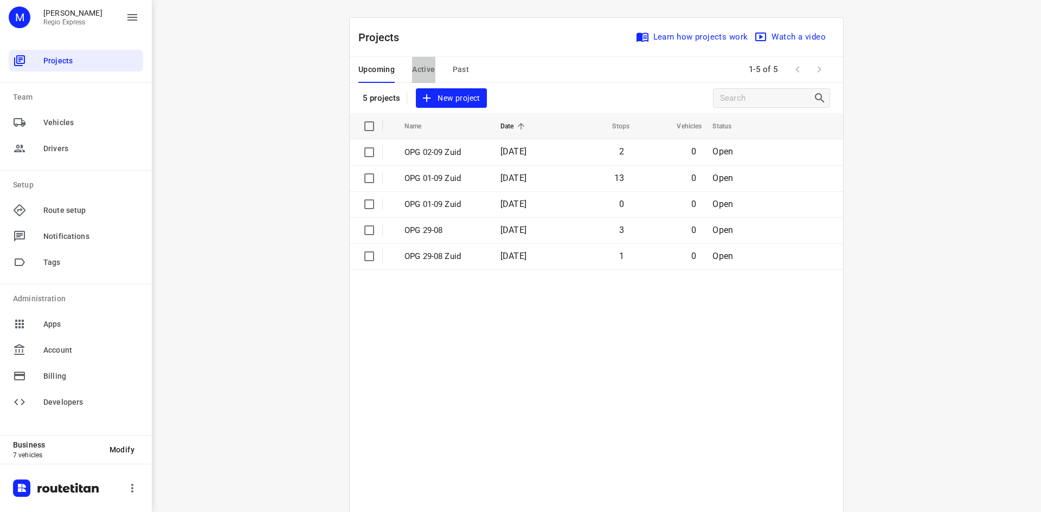
click at [415, 69] on span "Active" at bounding box center [423, 70] width 23 height 14
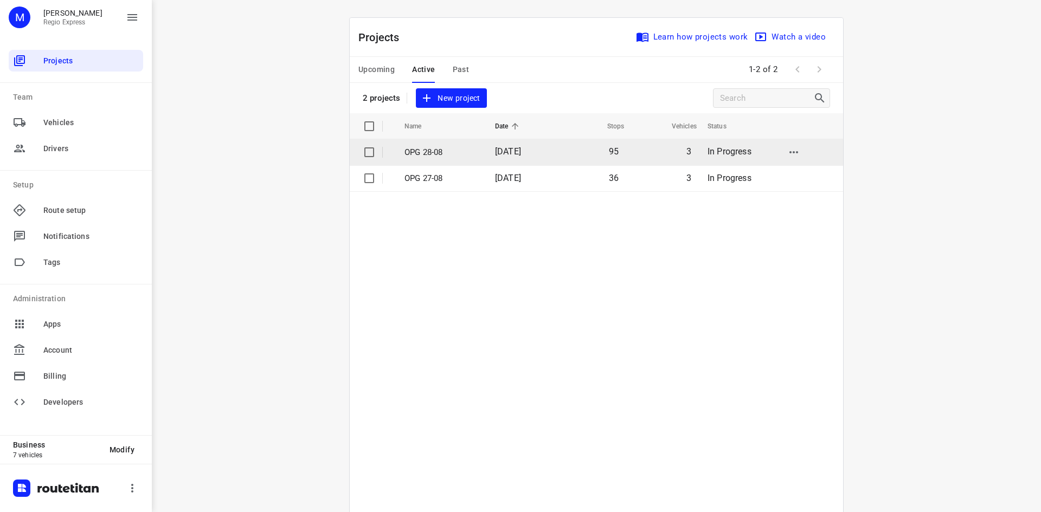
click at [653, 149] on td "3" at bounding box center [662, 152] width 73 height 26
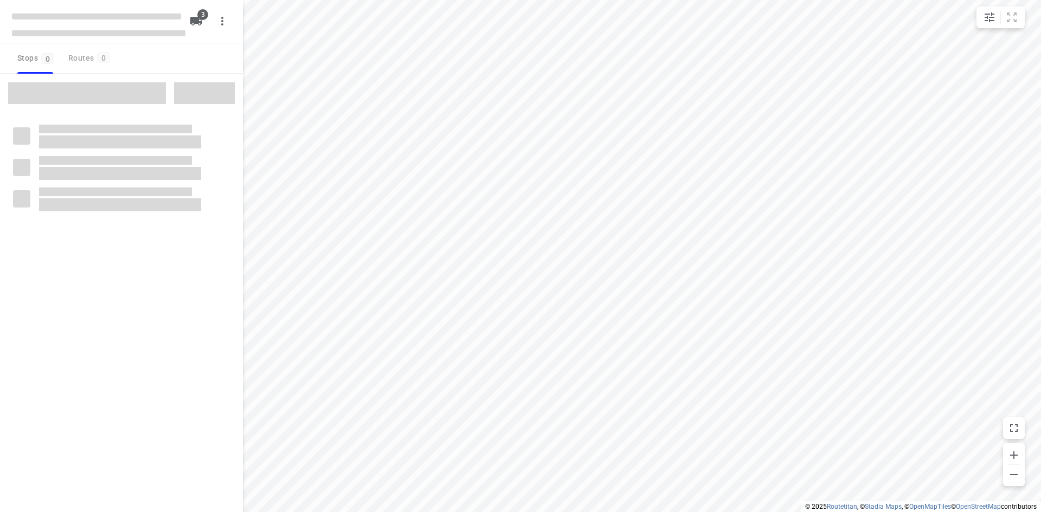
type input "distance"
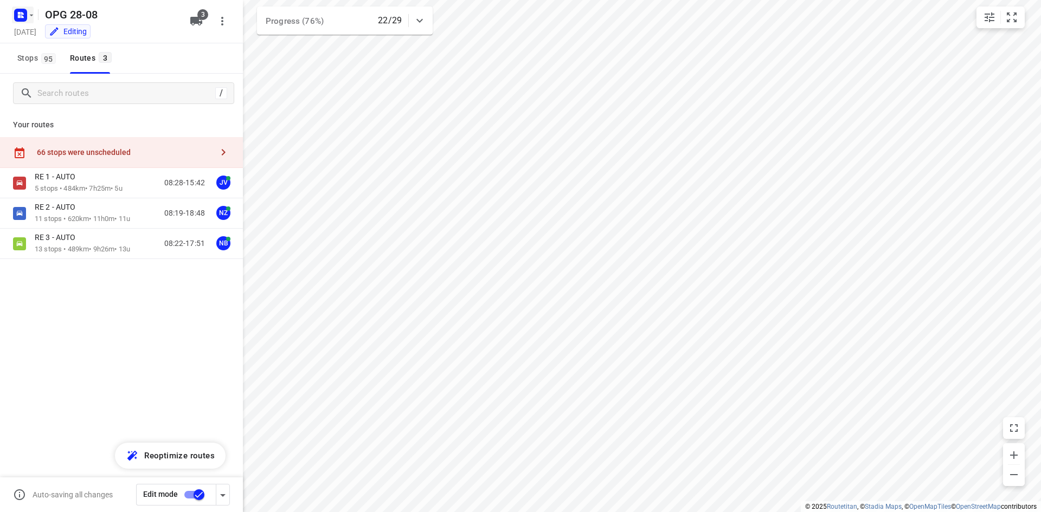
click at [27, 15] on icon "button" at bounding box center [31, 15] width 9 height 9
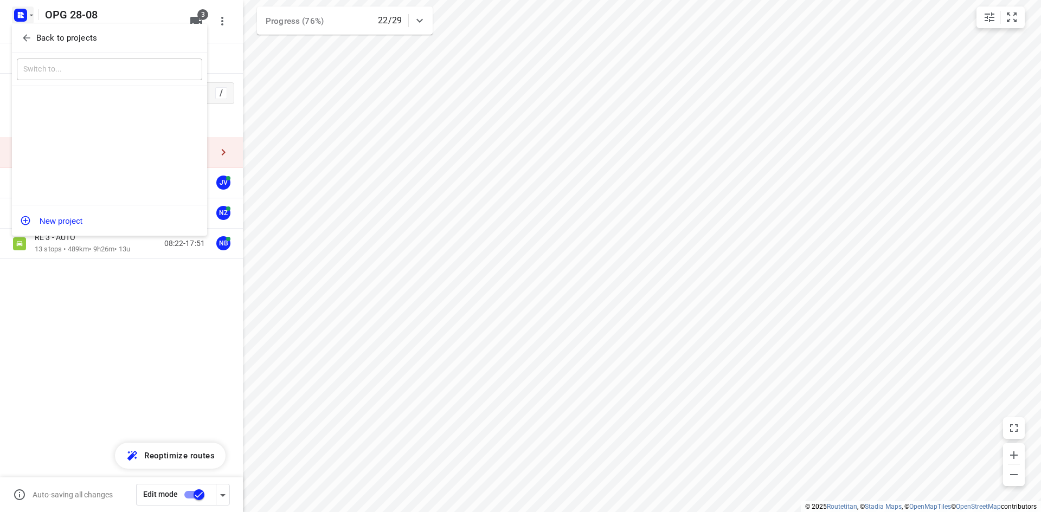
click at [29, 28] on div "Back to projects" at bounding box center [109, 38] width 195 height 29
click at [30, 34] on icon "button" at bounding box center [26, 38] width 11 height 11
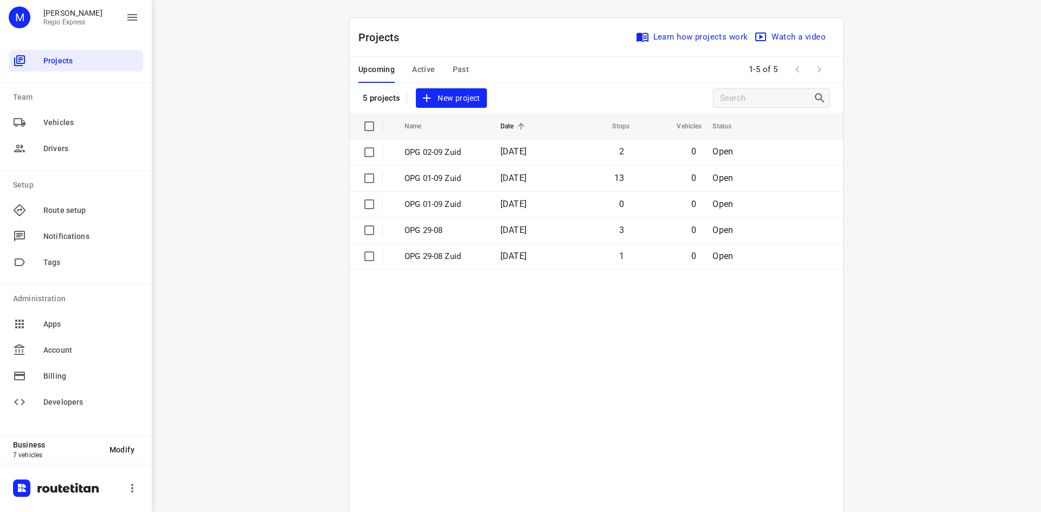
click at [467, 71] on div "Upcoming Active Past" at bounding box center [422, 70] width 128 height 26
click at [464, 74] on div "Upcoming Active Past" at bounding box center [422, 70] width 128 height 26
click at [460, 72] on span "Past" at bounding box center [461, 70] width 17 height 14
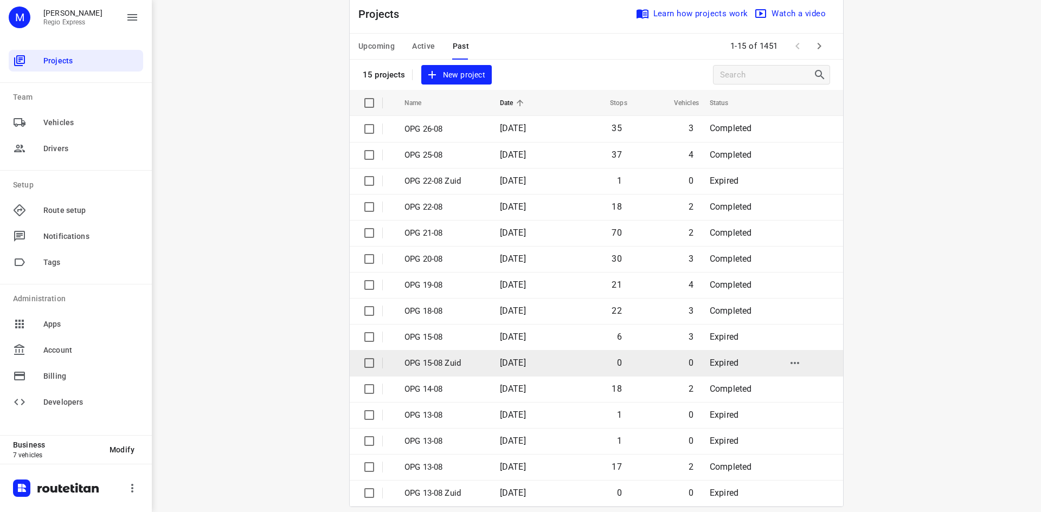
scroll to position [36, 0]
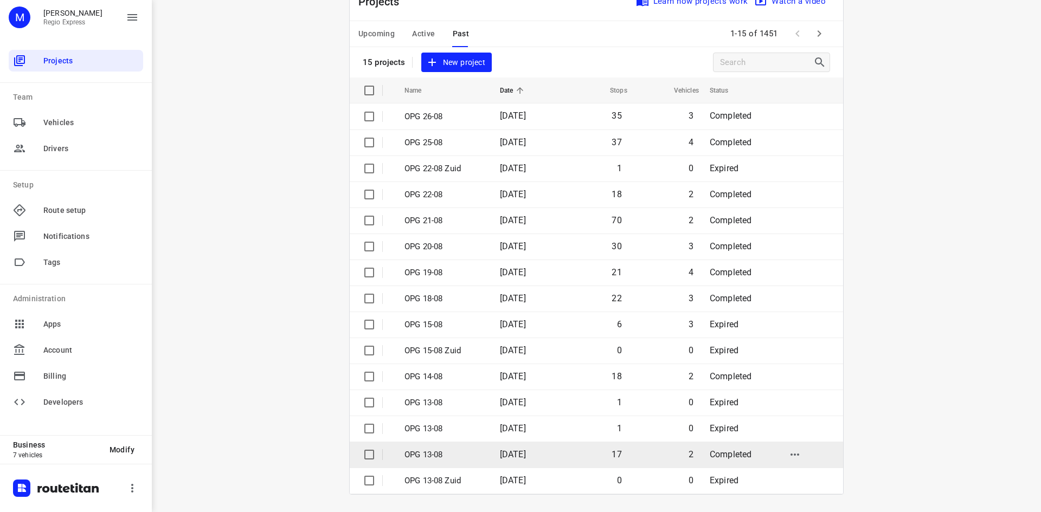
click at [558, 452] on td "[DATE]" at bounding box center [525, 455] width 69 height 26
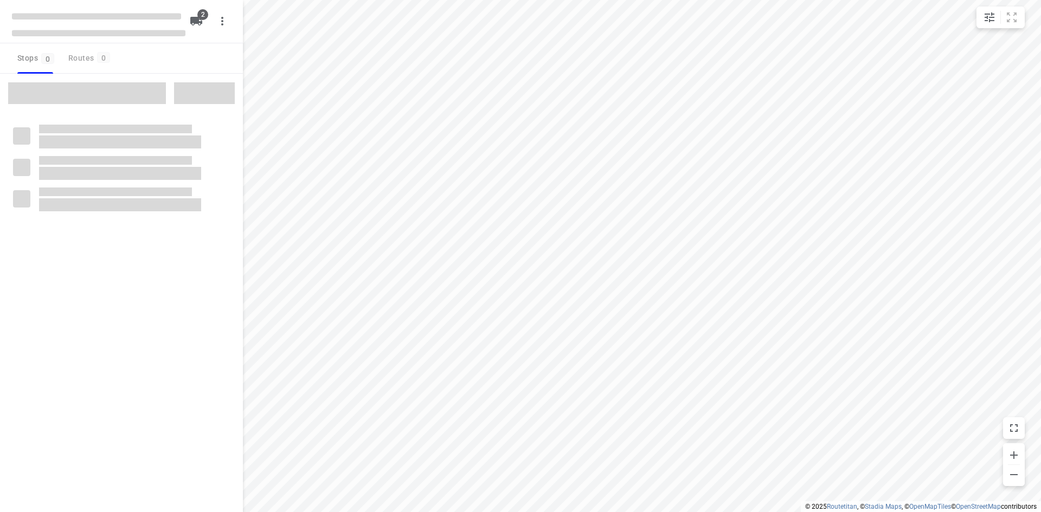
type input "distance"
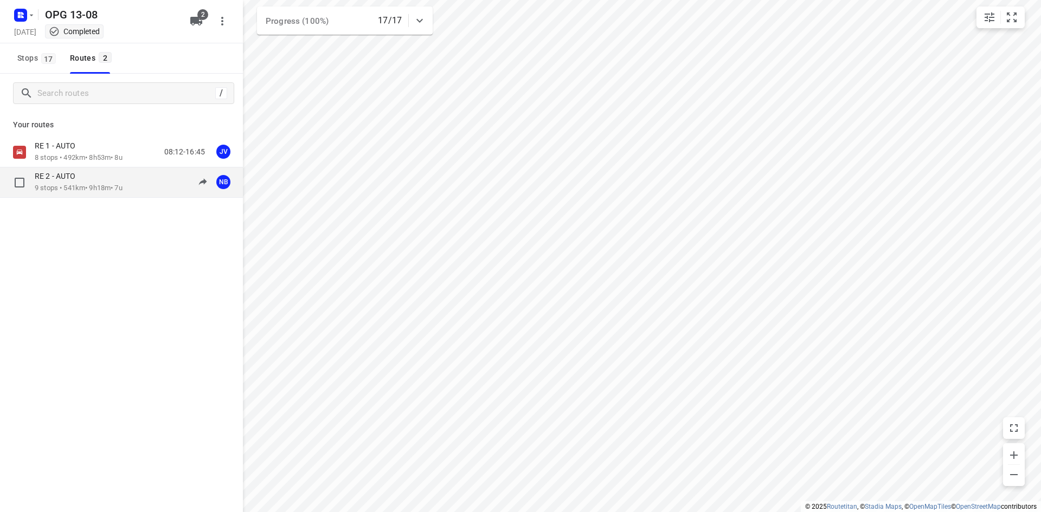
click at [97, 187] on p "9 stops • 541km • 9h18m • 7u" at bounding box center [79, 188] width 88 height 10
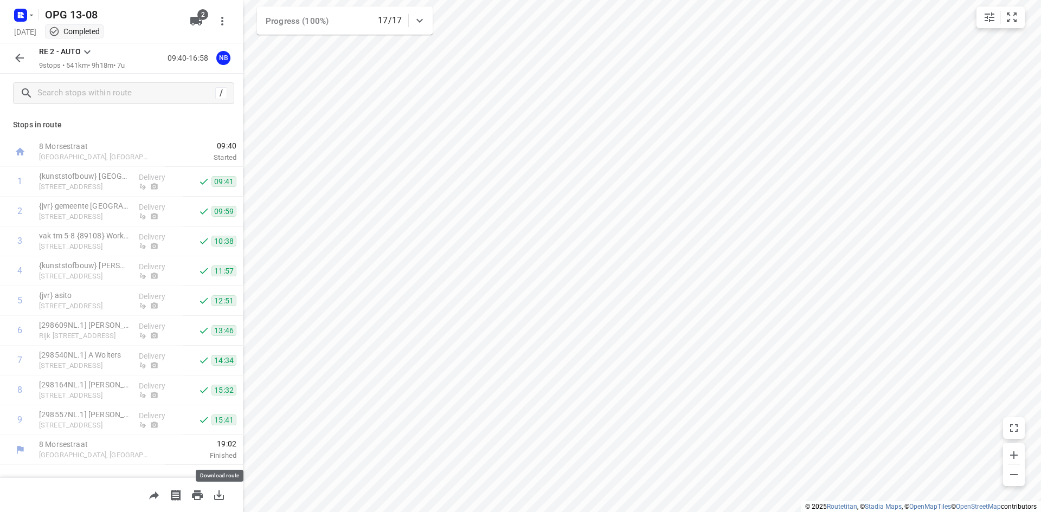
click at [219, 494] on icon "button" at bounding box center [219, 496] width 10 height 10
click at [29, 14] on icon "button" at bounding box center [31, 15] width 9 height 9
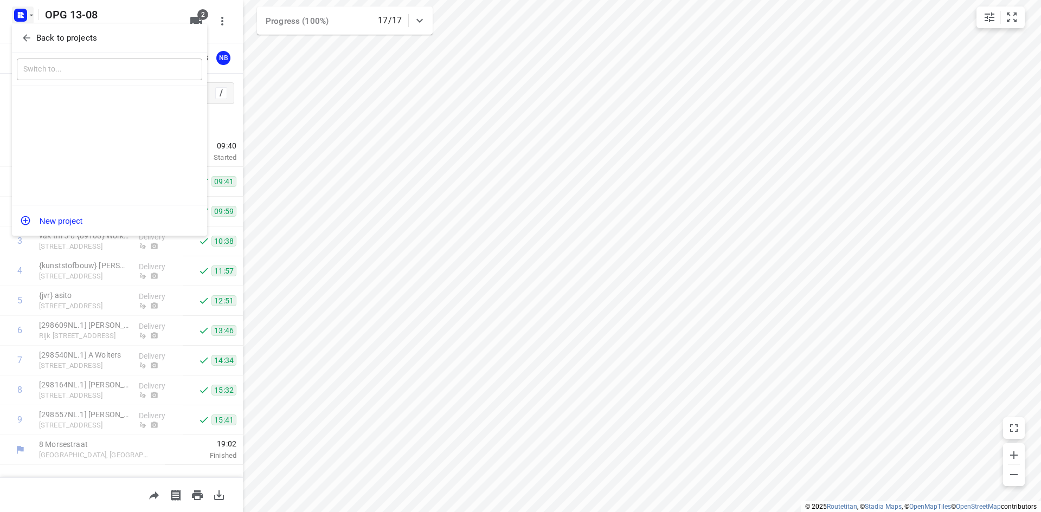
click at [29, 36] on icon "button" at bounding box center [26, 38] width 11 height 11
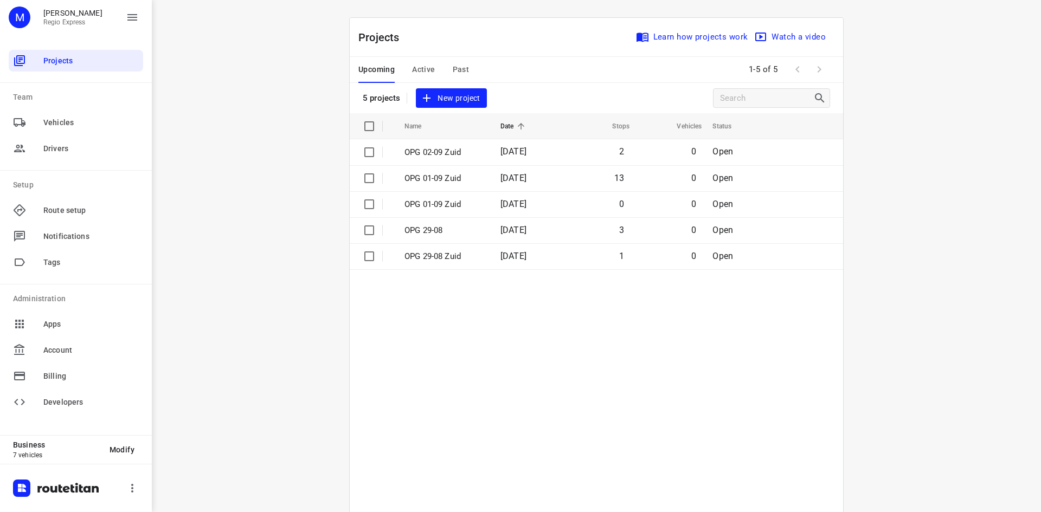
click at [415, 72] on span "Active" at bounding box center [423, 70] width 23 height 14
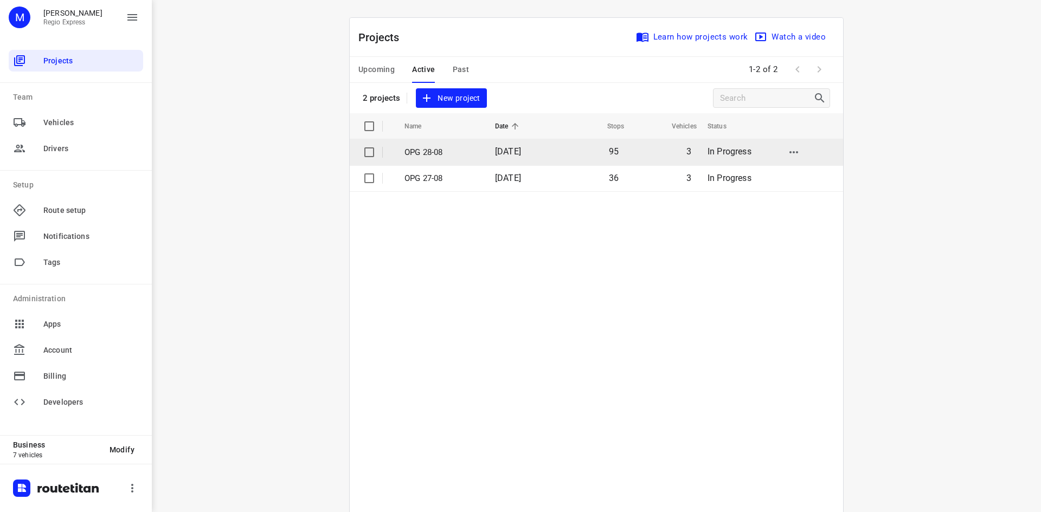
click at [520, 153] on span "[DATE]" at bounding box center [508, 151] width 26 height 10
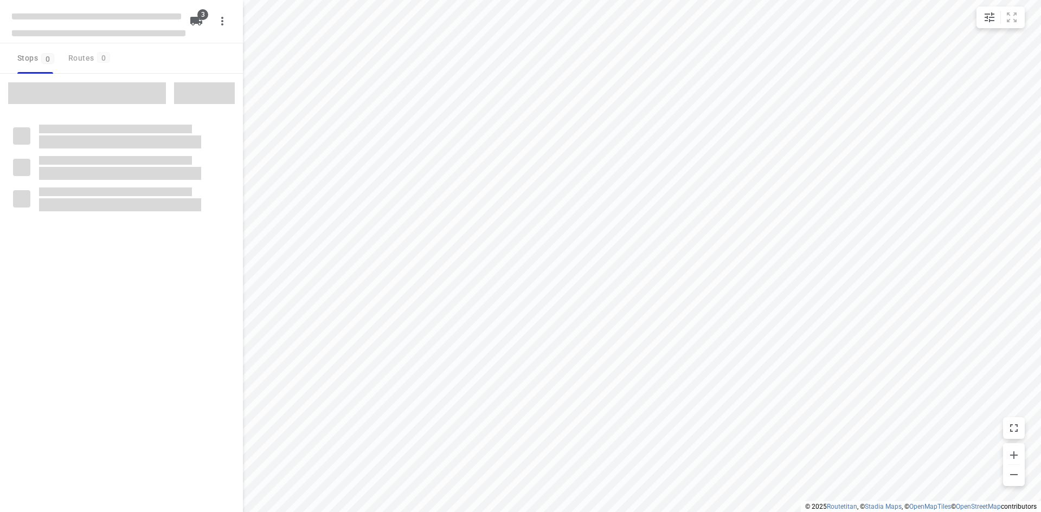
type input "distance"
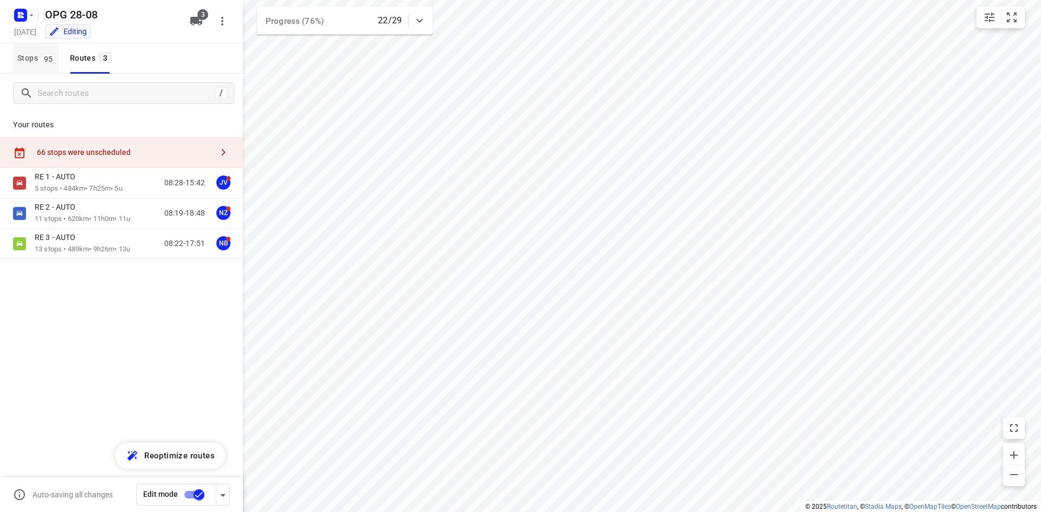
click at [35, 49] on button "Stops 95" at bounding box center [36, 58] width 46 height 30
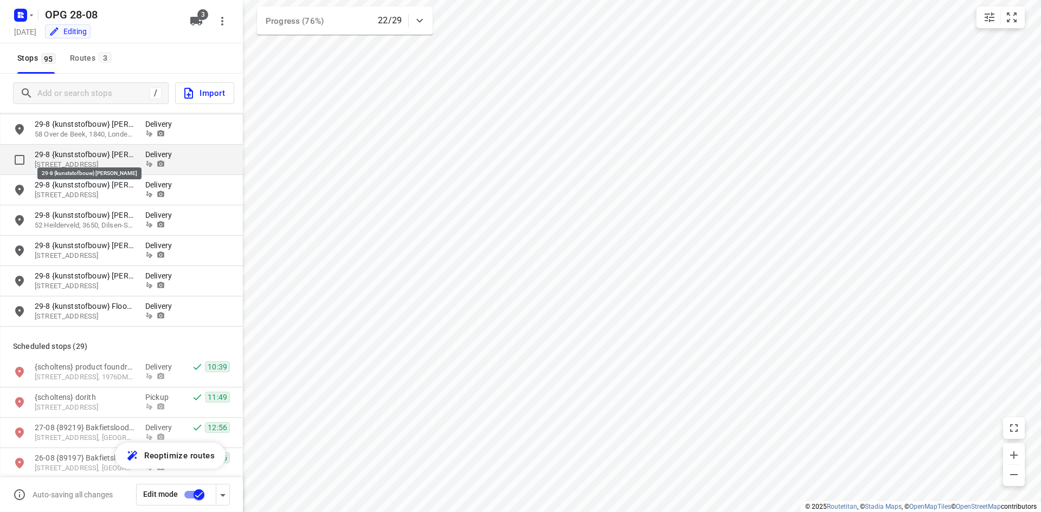
scroll to position [1756, 0]
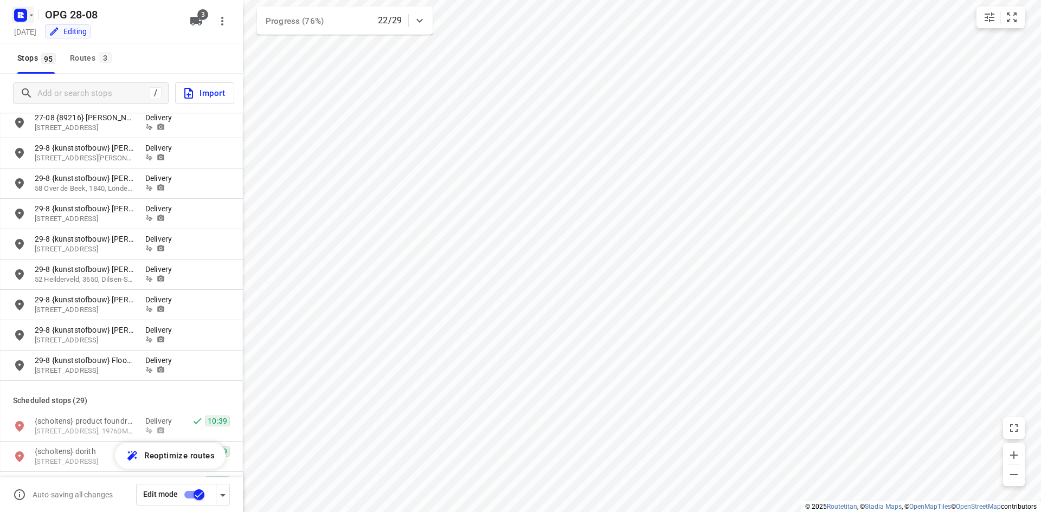
click at [15, 17] on rect "button" at bounding box center [20, 15] width 13 height 13
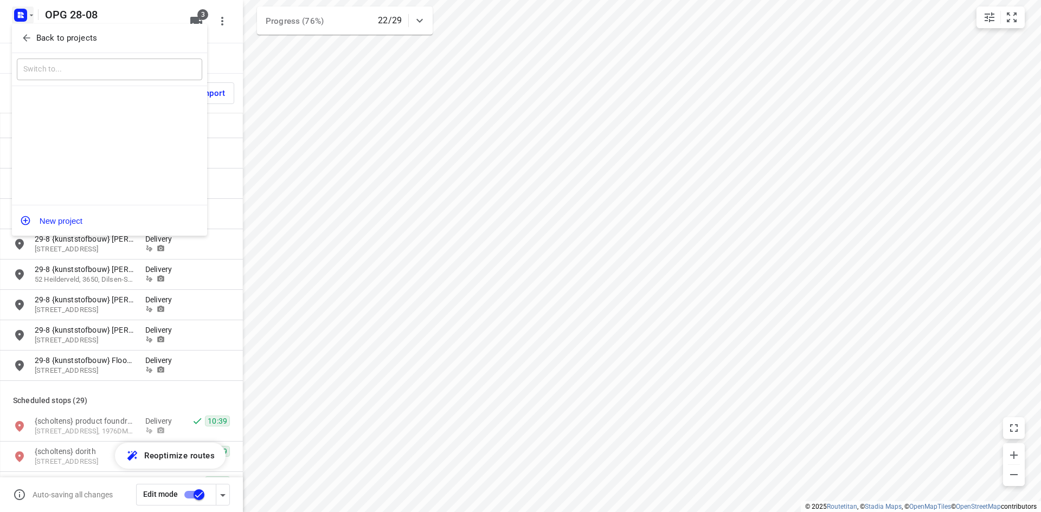
click at [18, 34] on button "Back to projects" at bounding box center [109, 38] width 185 height 18
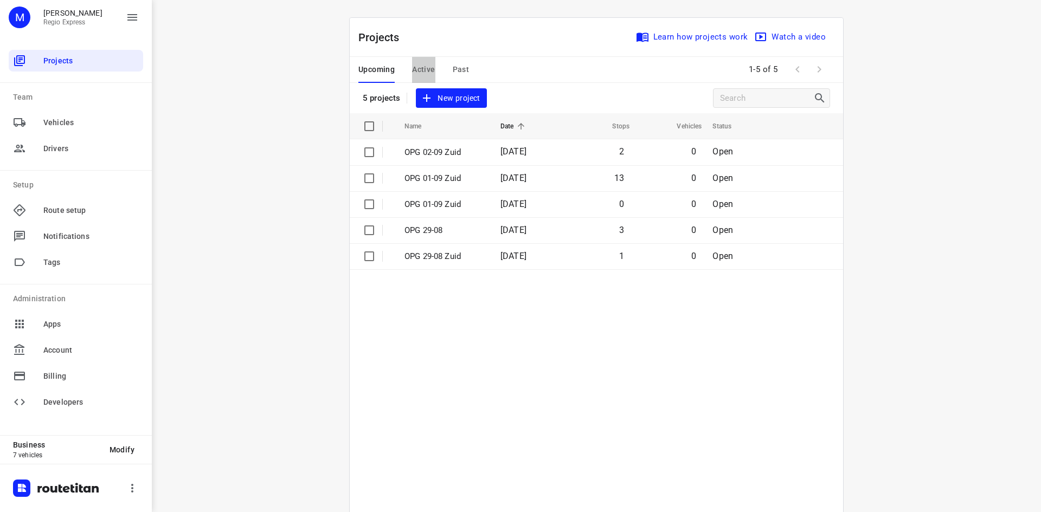
click at [407, 66] on div "Upcoming Active Past" at bounding box center [422, 70] width 128 height 26
click at [415, 69] on span "Active" at bounding box center [423, 70] width 23 height 14
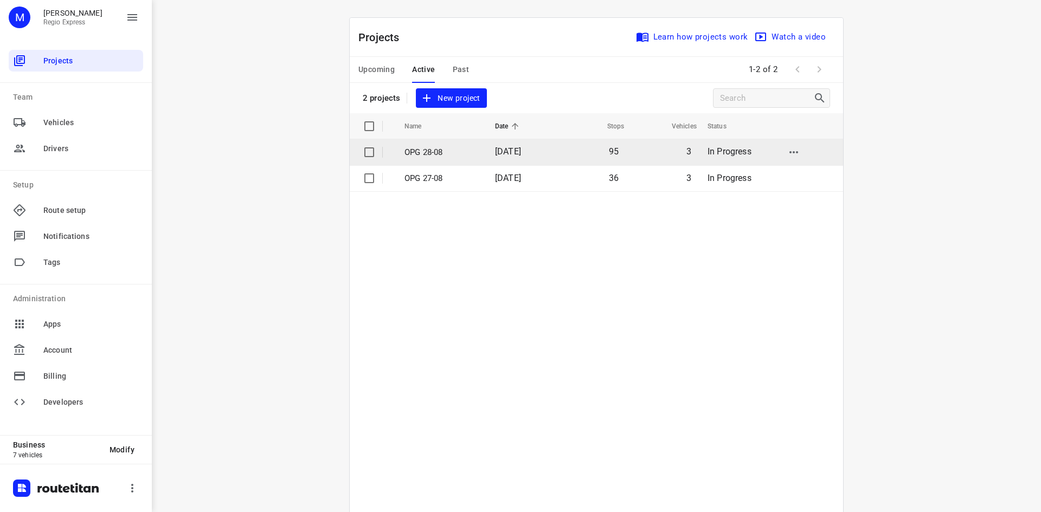
click at [462, 140] on td "OPG 28-08" at bounding box center [440, 152] width 93 height 26
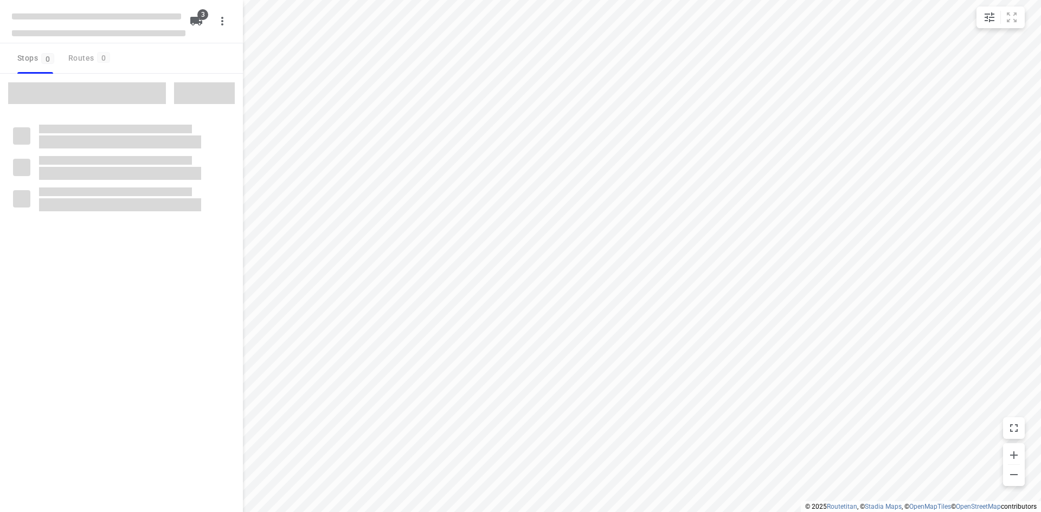
type input "distance"
